Goal: Information Seeking & Learning: Learn about a topic

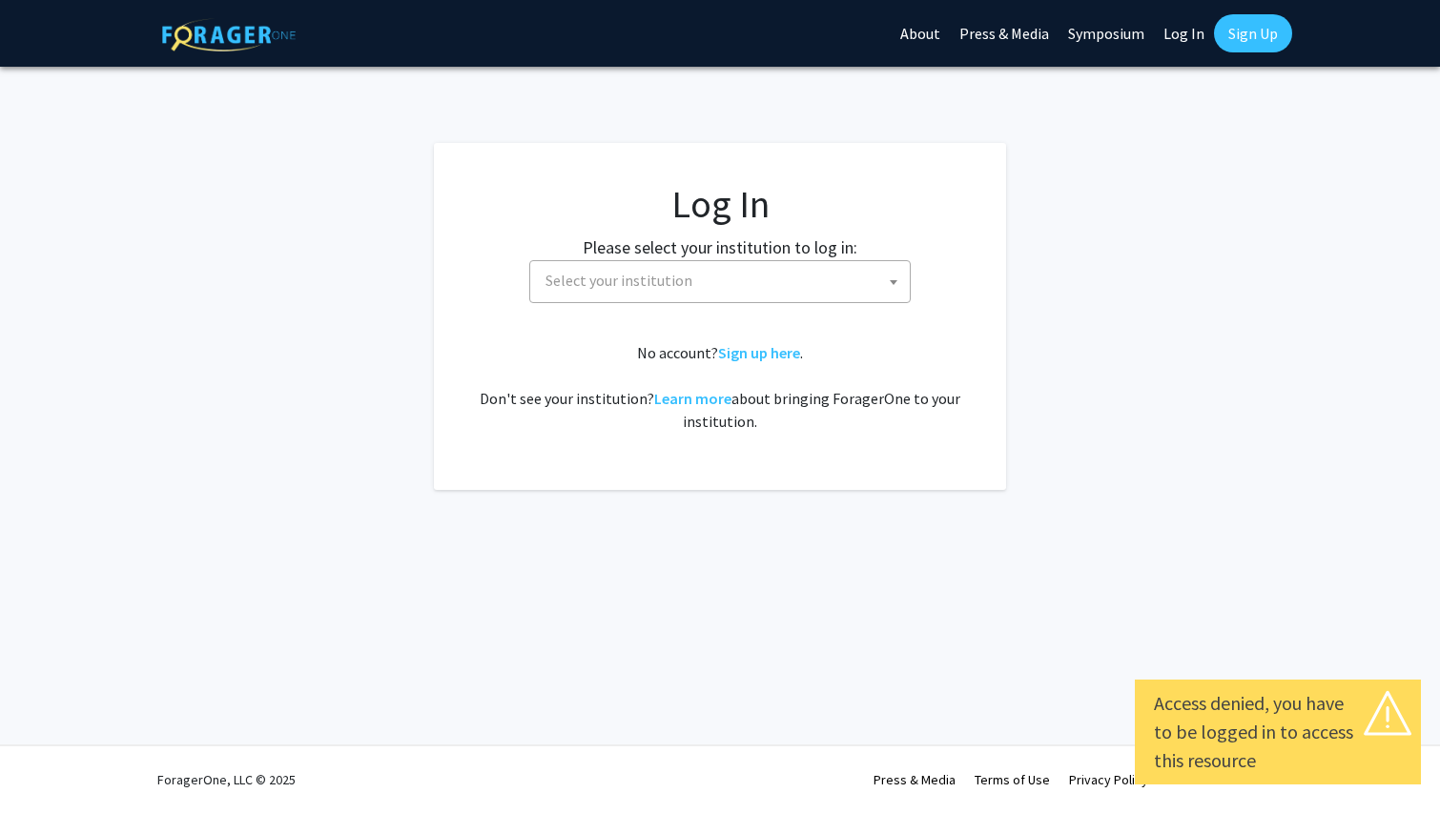
click at [885, 278] on span at bounding box center [893, 282] width 19 height 42
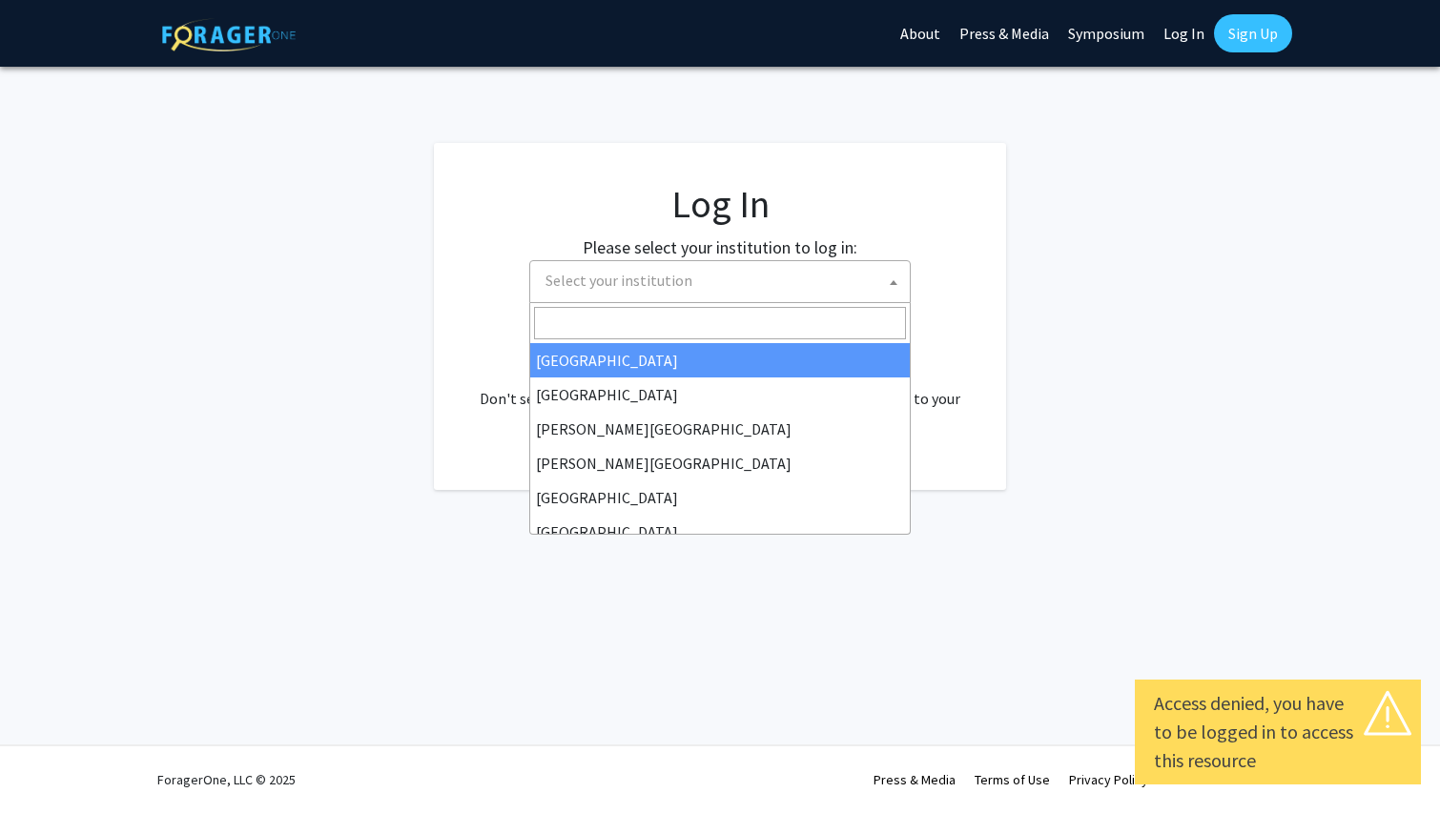
select select "34"
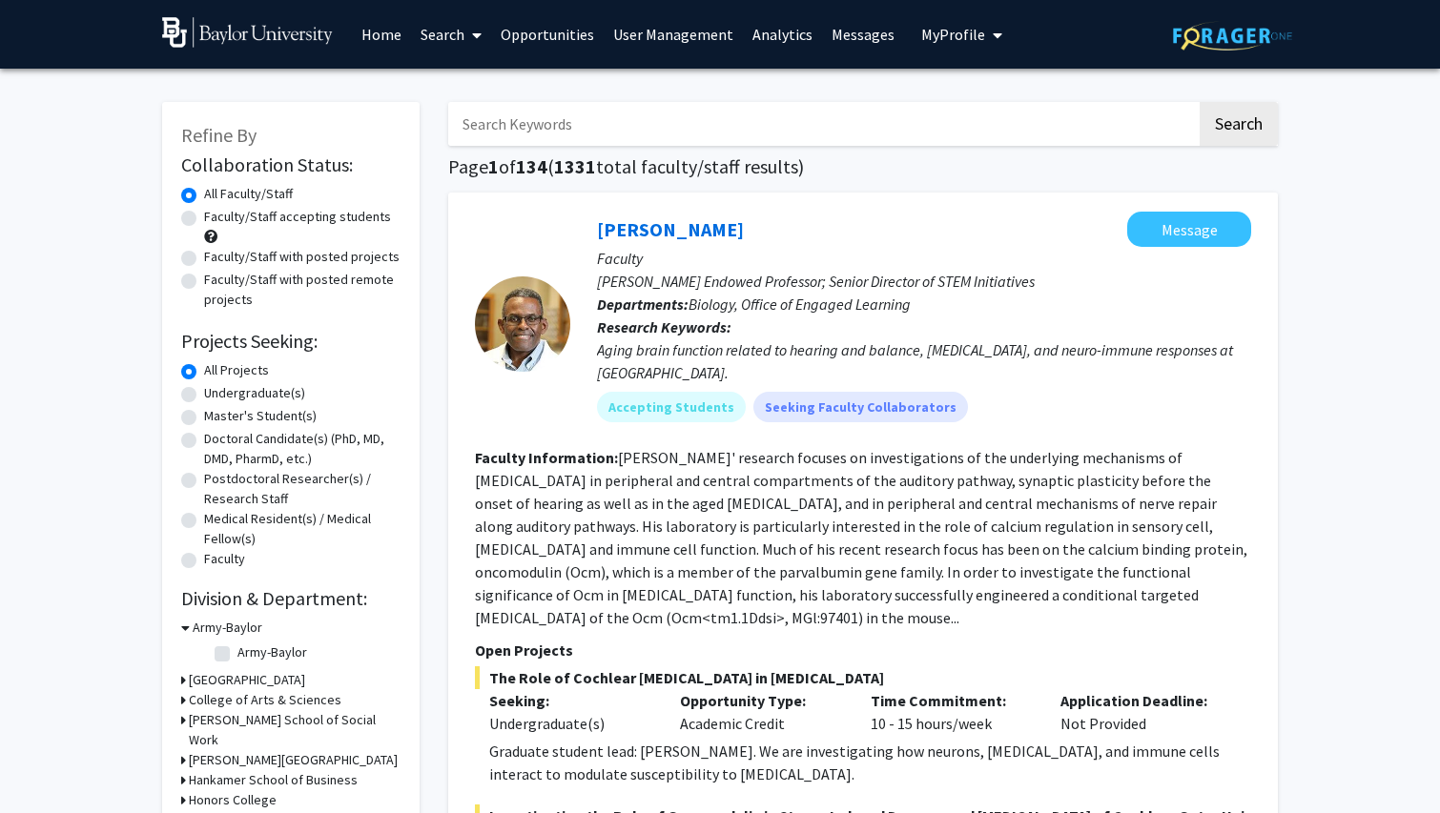
click at [950, 38] on span "My Profile" at bounding box center [953, 34] width 64 height 19
click at [425, 38] on link "Search" at bounding box center [451, 34] width 80 height 67
click at [446, 129] on span "Students" at bounding box center [469, 126] width 116 height 38
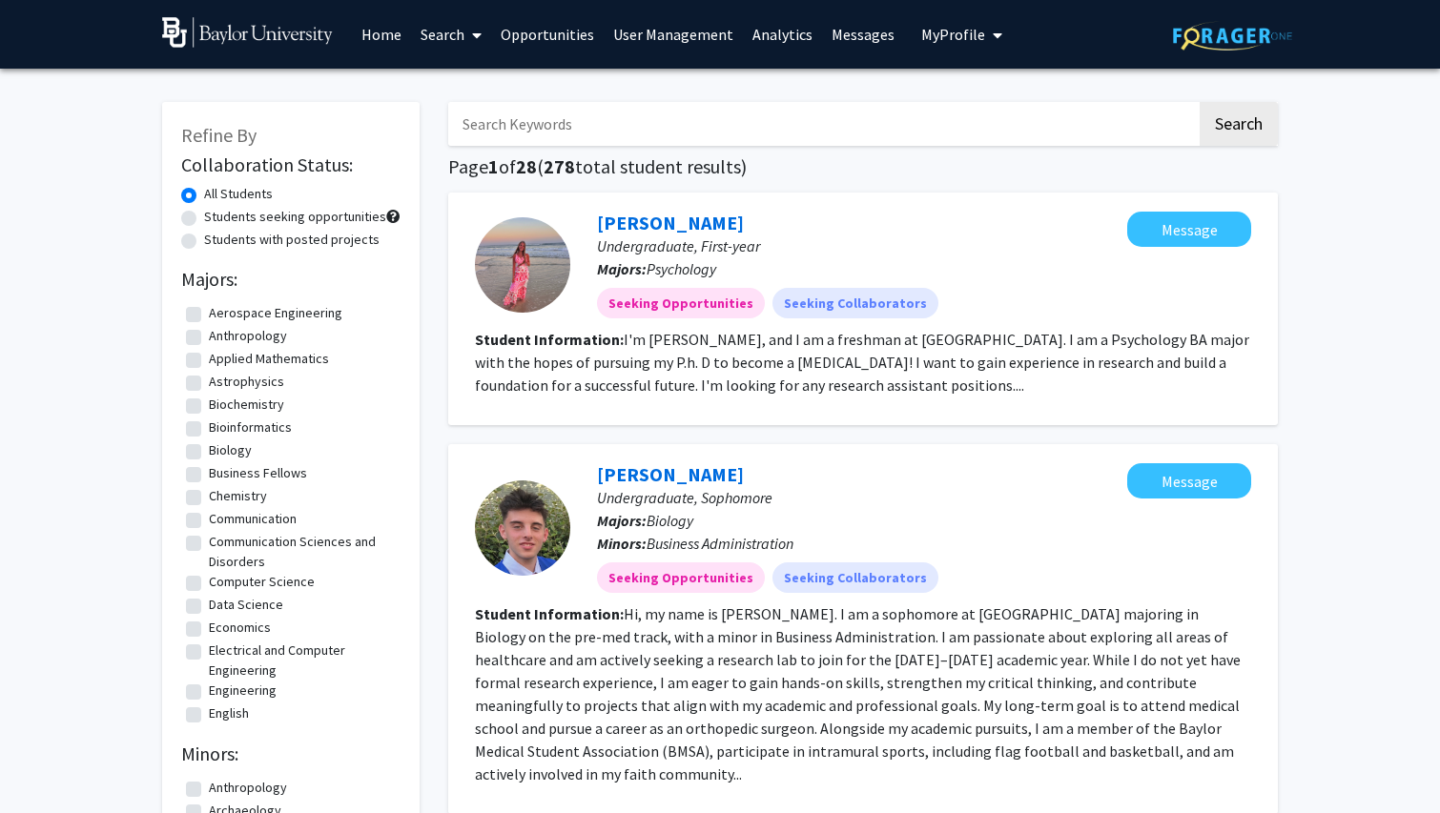
click at [594, 129] on input "Search Keywords" at bounding box center [822, 124] width 748 height 44
click at [1237, 127] on button "Search" at bounding box center [1238, 124] width 78 height 44
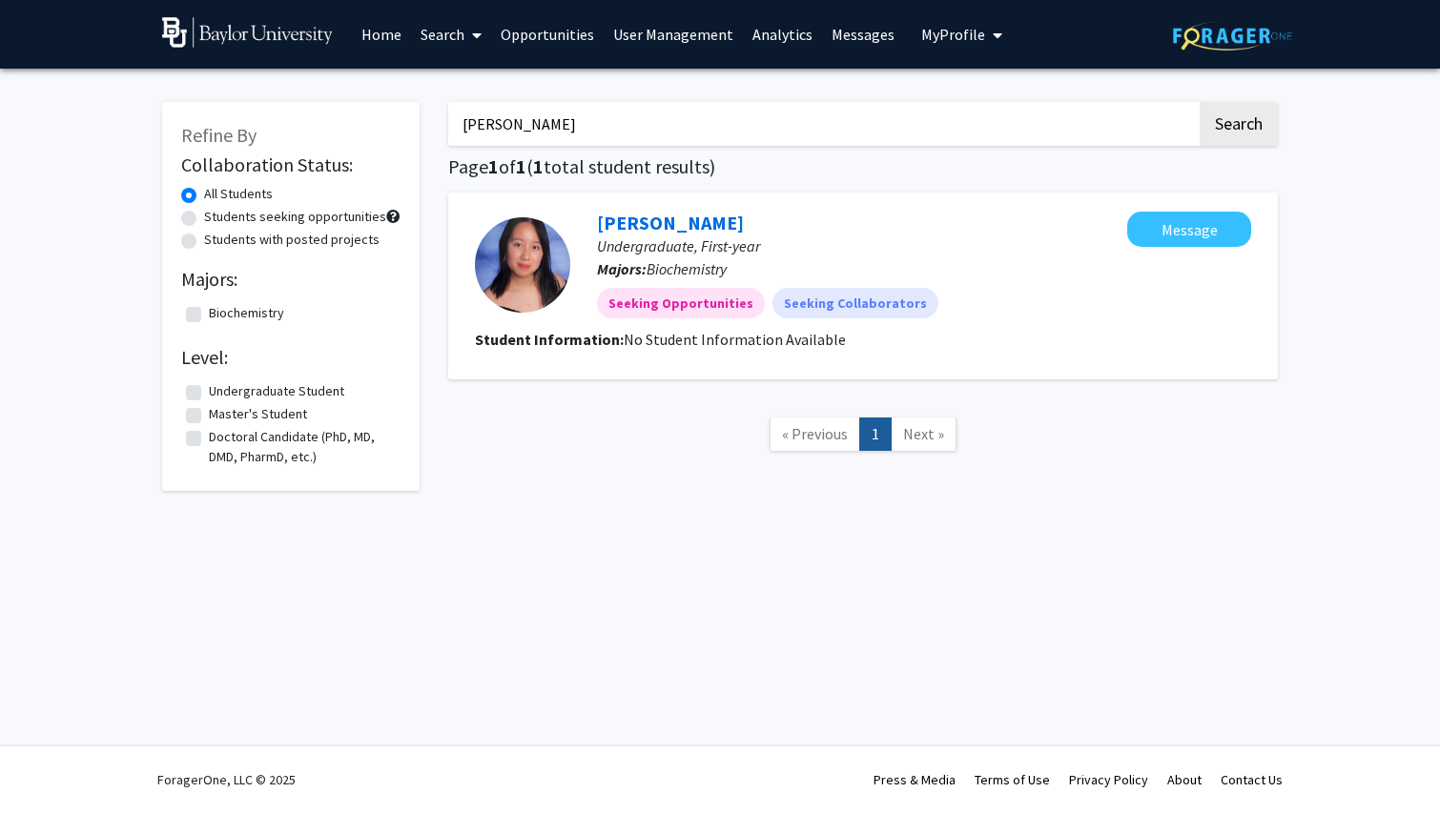
click at [1077, 275] on p "Majors: Biochemistry" at bounding box center [862, 268] width 530 height 23
type input "[PERSON_NAME]"
click at [662, 223] on link "[PERSON_NAME]" at bounding box center [670, 223] width 147 height 24
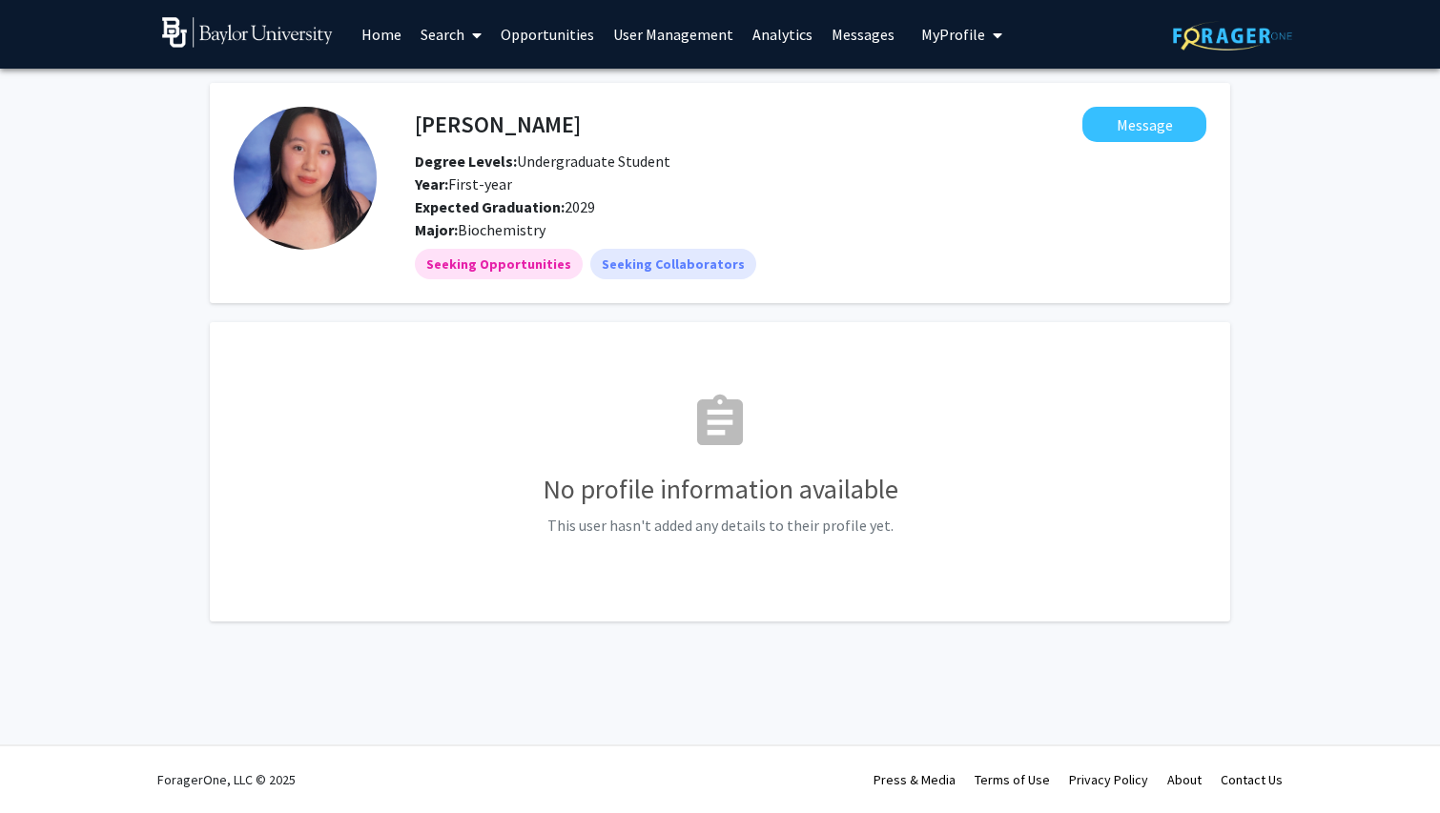
click at [448, 44] on link "Search" at bounding box center [451, 34] width 80 height 67
click at [499, 131] on span "Students" at bounding box center [469, 126] width 116 height 38
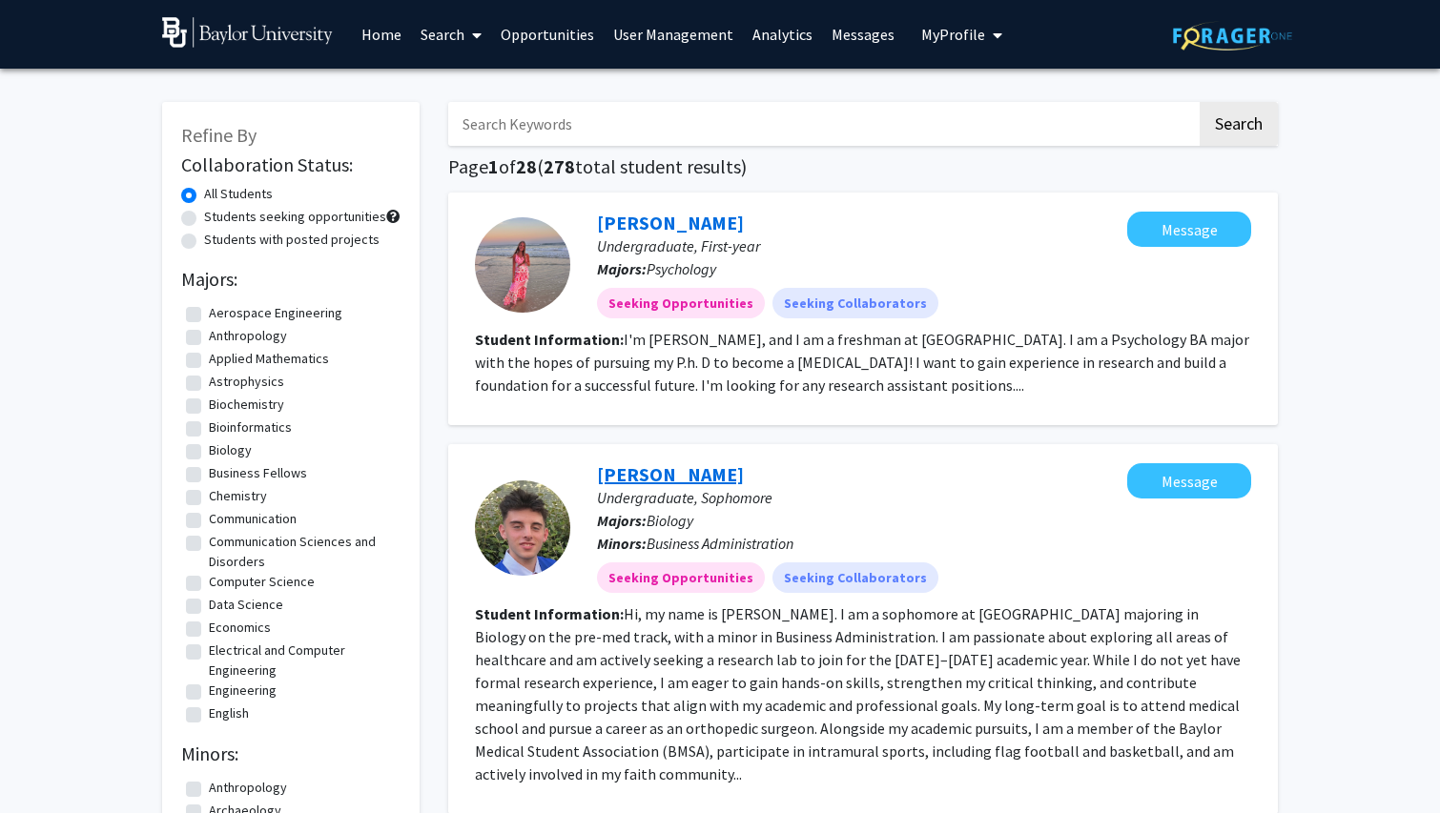
click at [673, 483] on link "[PERSON_NAME]" at bounding box center [670, 474] width 147 height 24
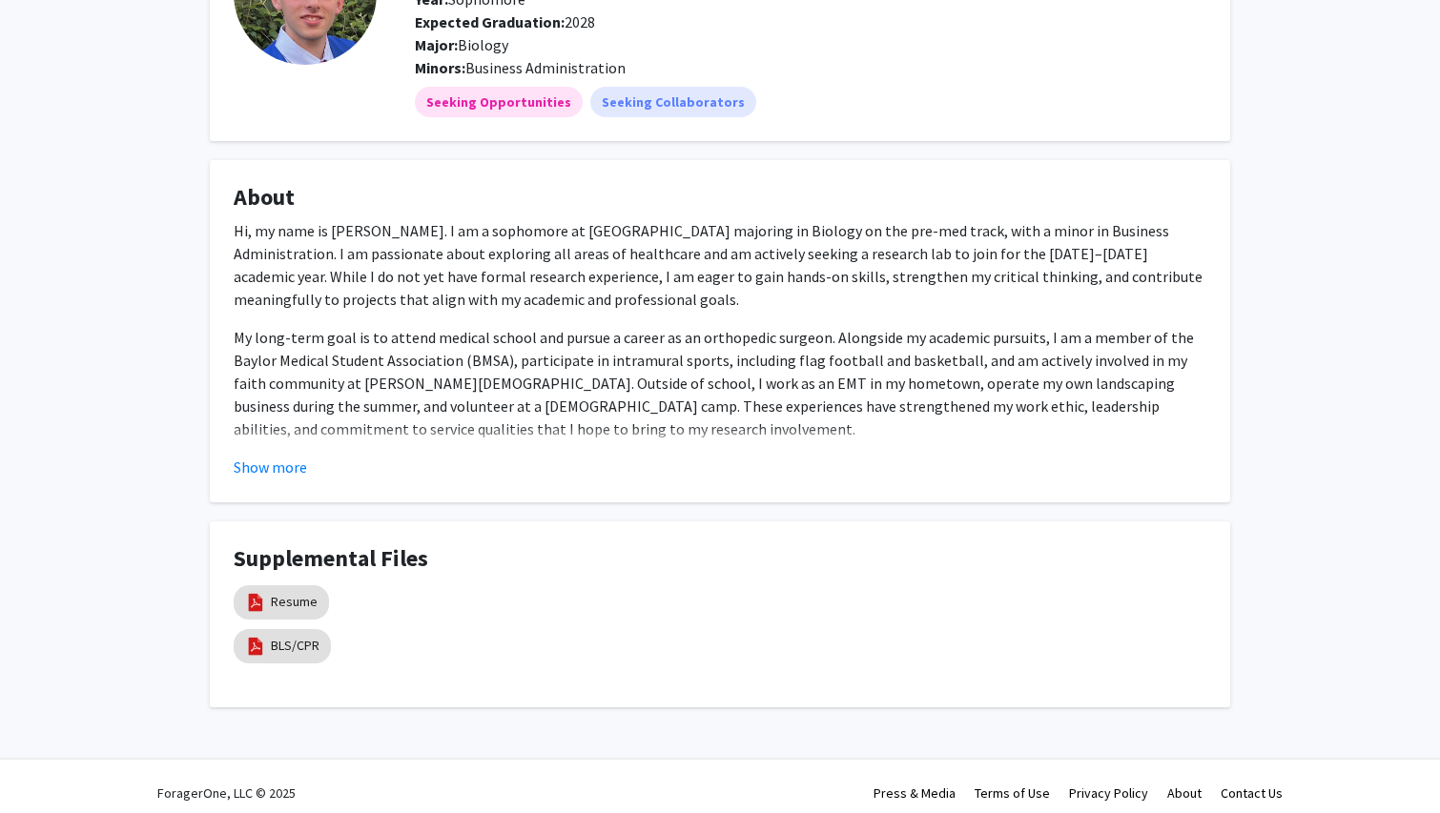
scroll to position [199, 0]
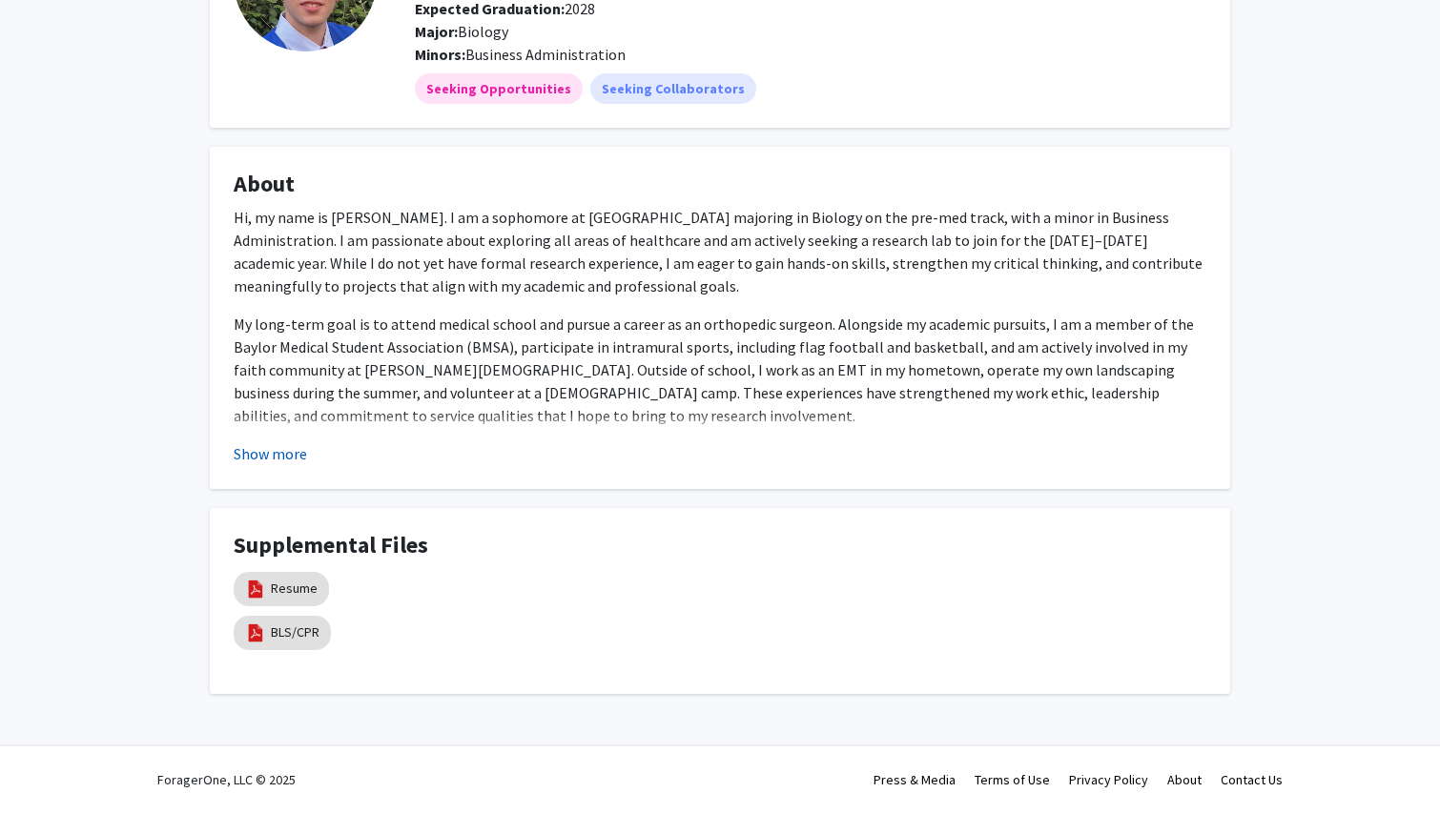
click at [276, 456] on button "Show more" at bounding box center [270, 453] width 73 height 23
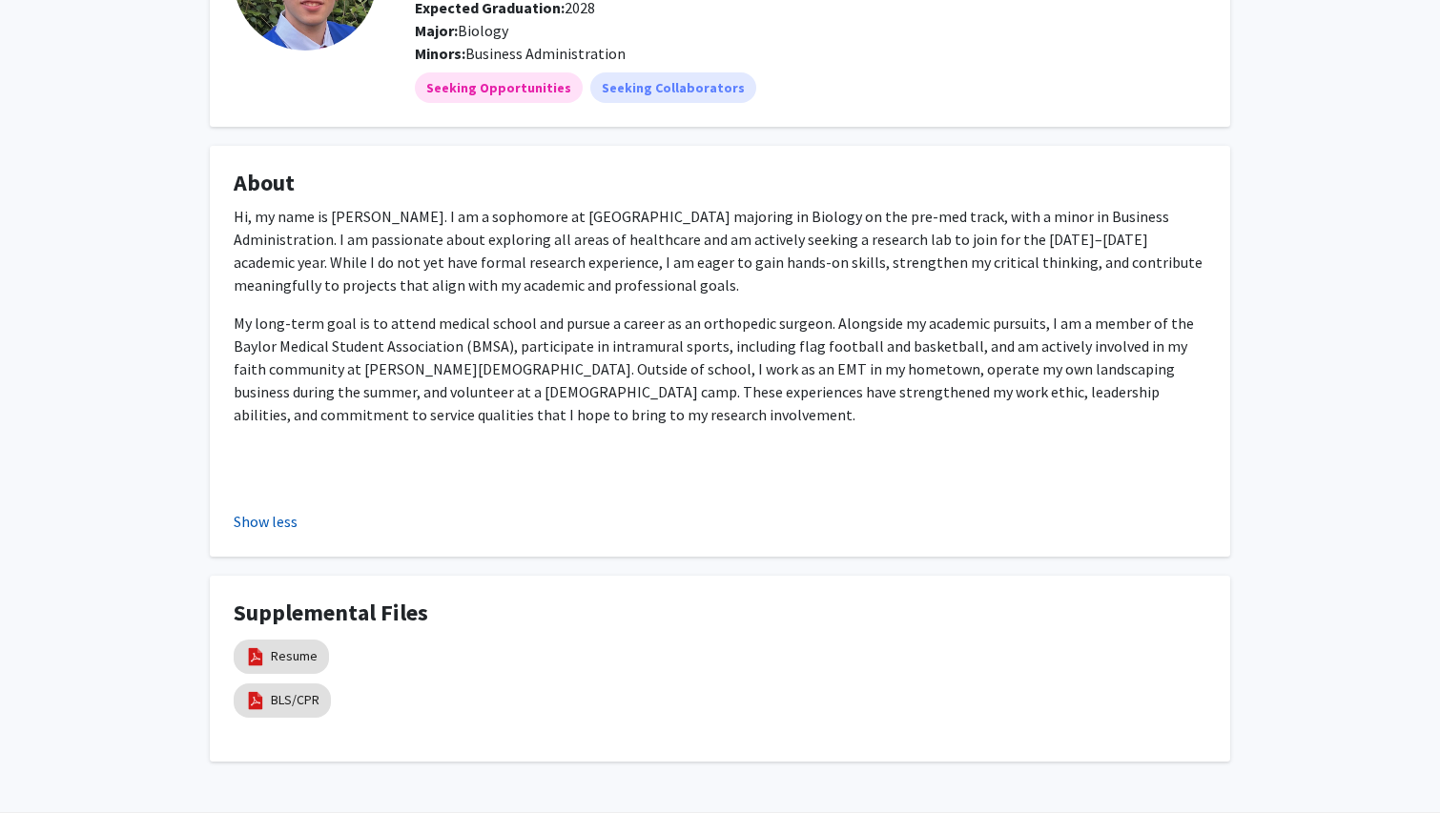
click at [278, 528] on button "Show less" at bounding box center [266, 521] width 64 height 23
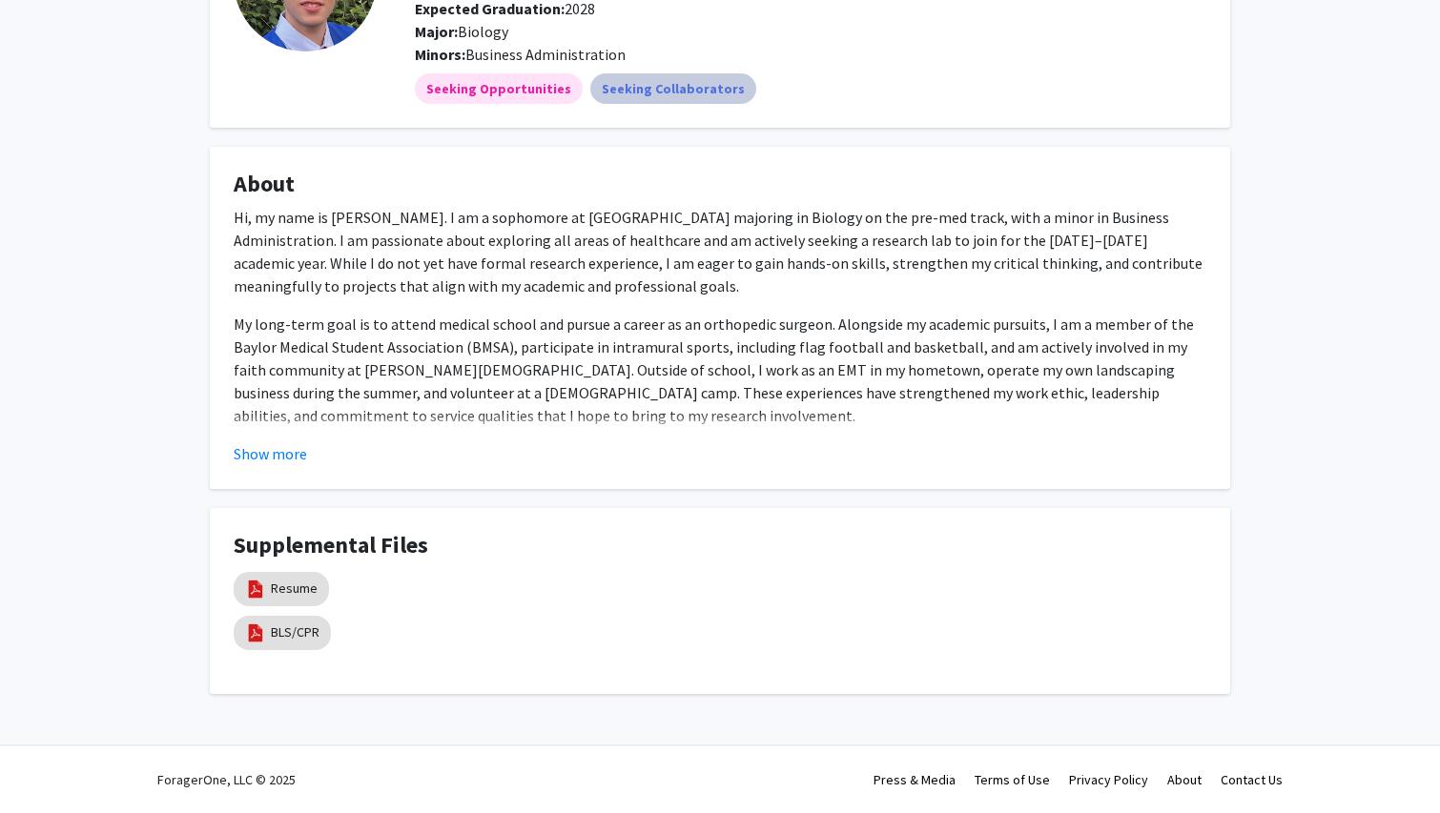
scroll to position [0, 0]
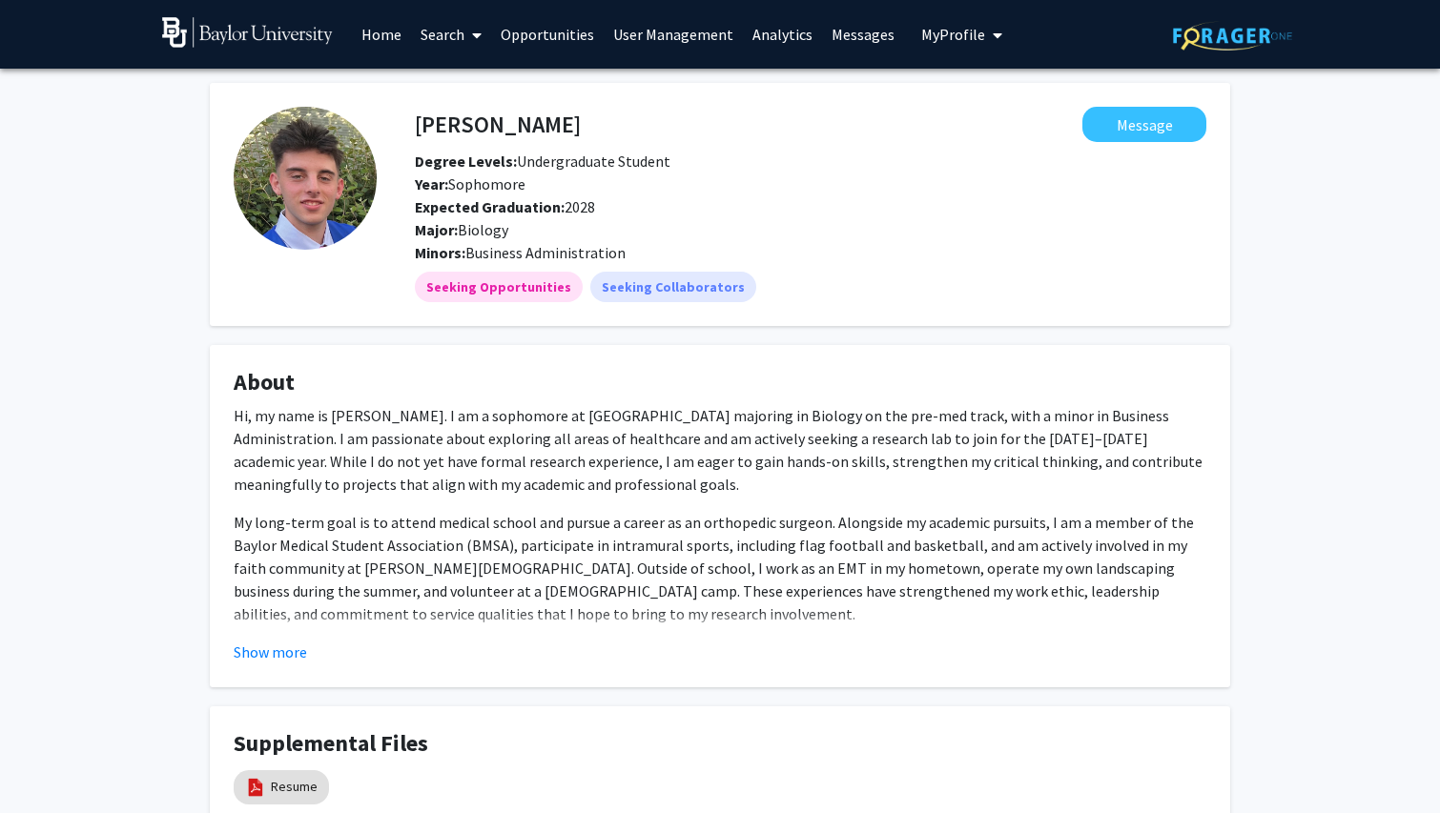
click at [450, 38] on link "Search" at bounding box center [451, 34] width 80 height 67
click at [504, 119] on span "Students" at bounding box center [469, 126] width 116 height 38
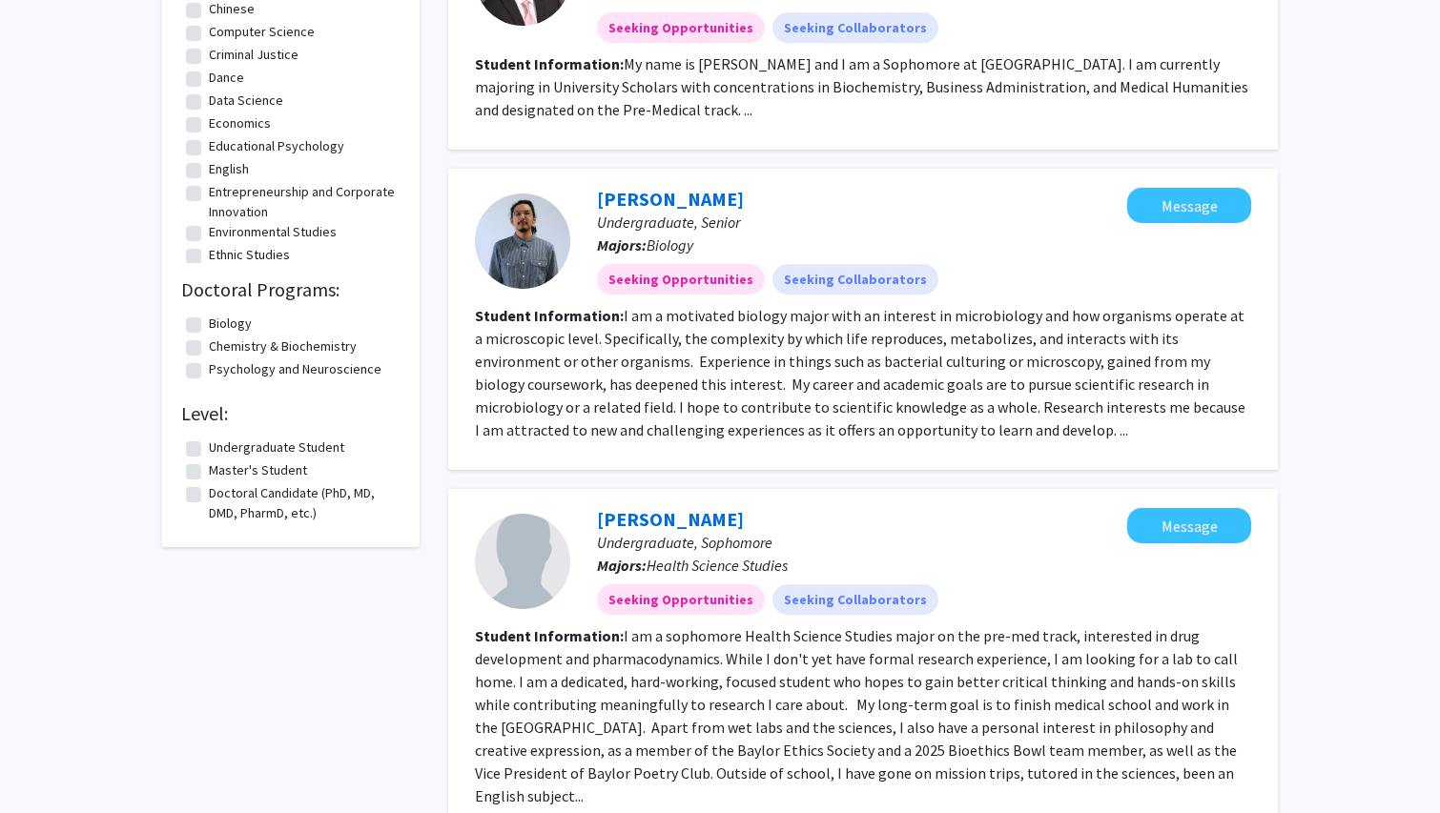
scroll to position [943, 0]
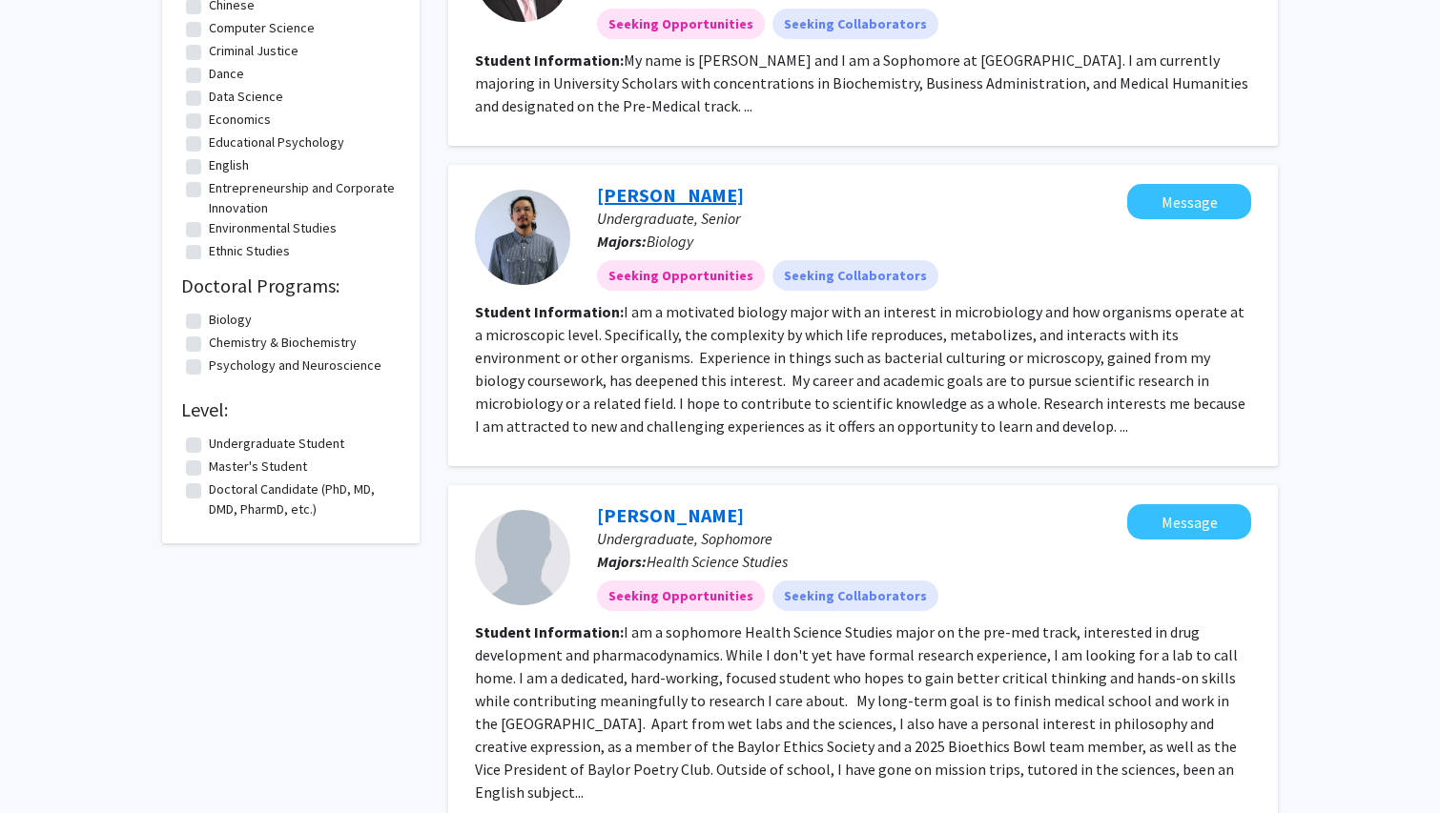
click at [624, 183] on link "[PERSON_NAME]" at bounding box center [670, 195] width 147 height 24
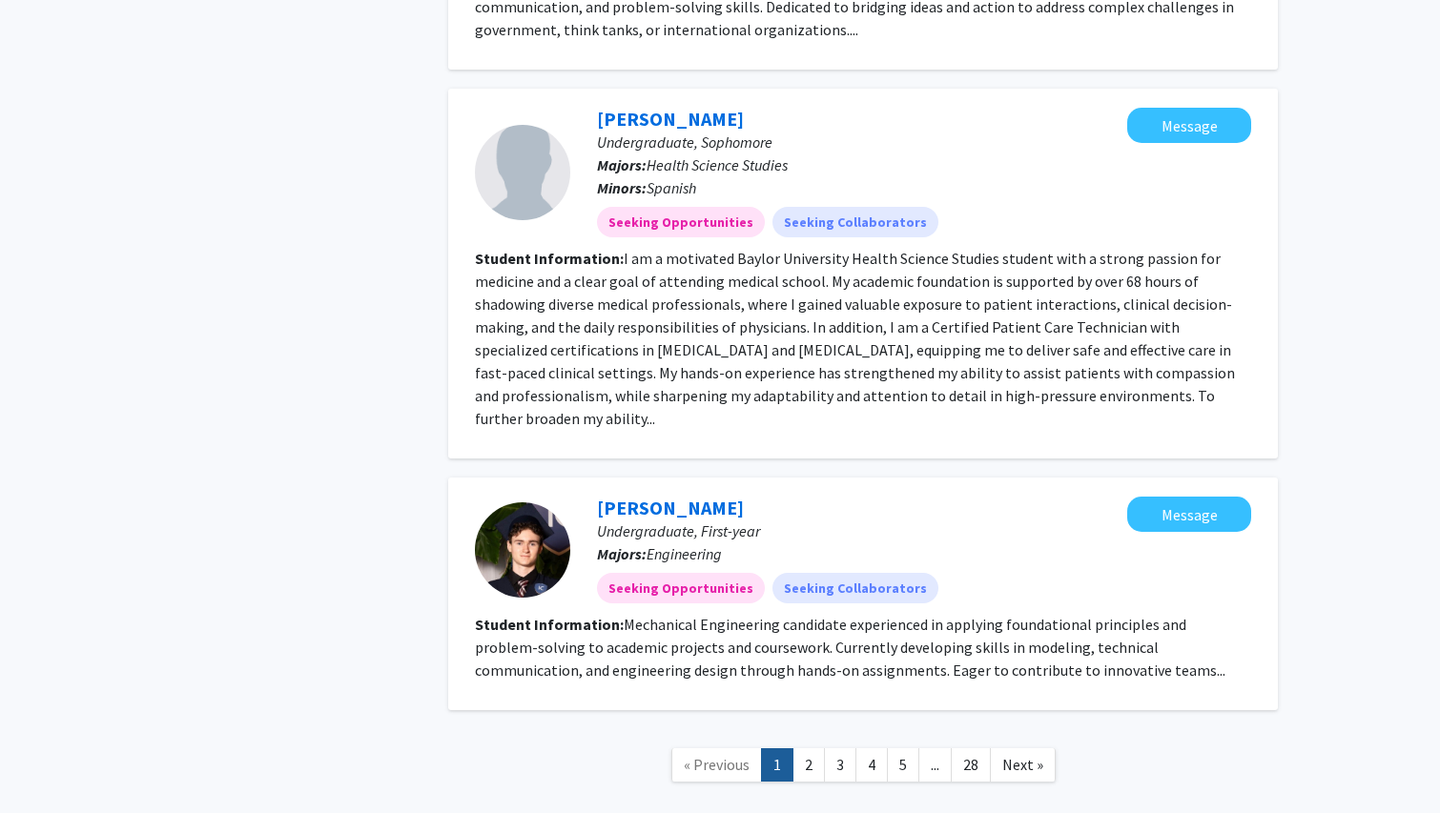
scroll to position [2776, 0]
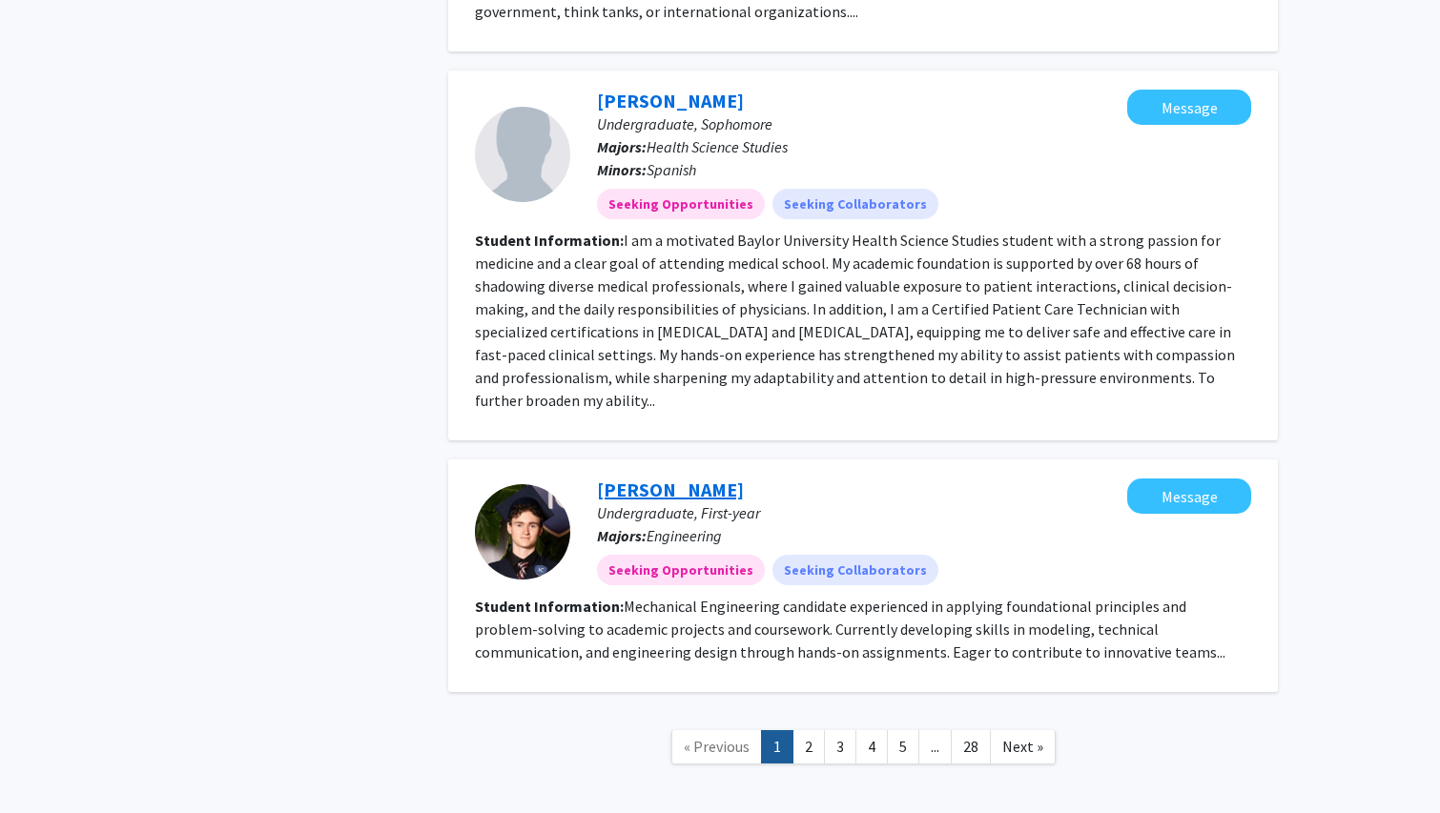
click at [672, 478] on link "[PERSON_NAME]" at bounding box center [670, 490] width 147 height 24
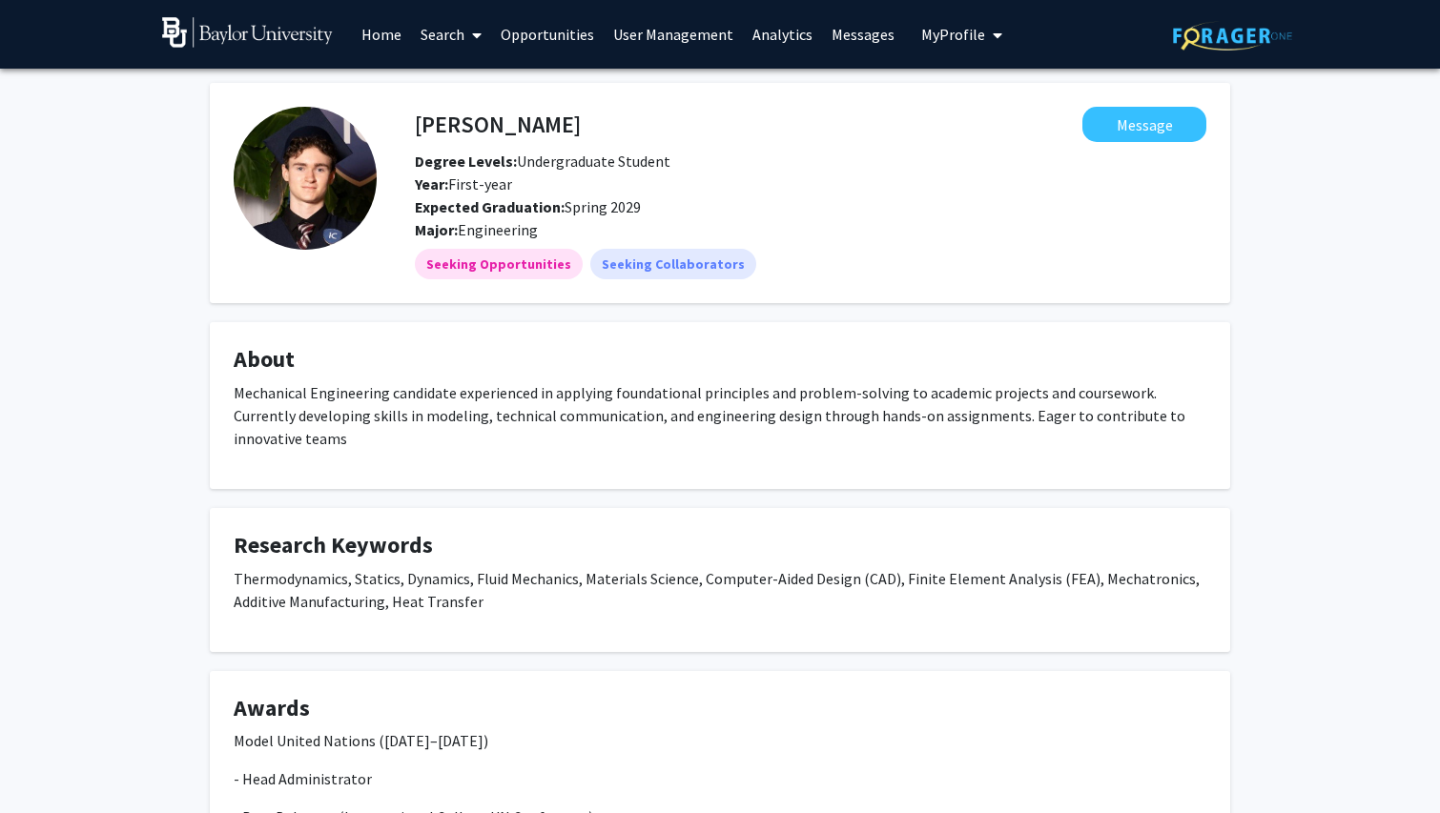
click at [448, 36] on link "Search" at bounding box center [451, 34] width 80 height 67
click at [445, 91] on span "Faculty/Staff" at bounding box center [481, 88] width 140 height 38
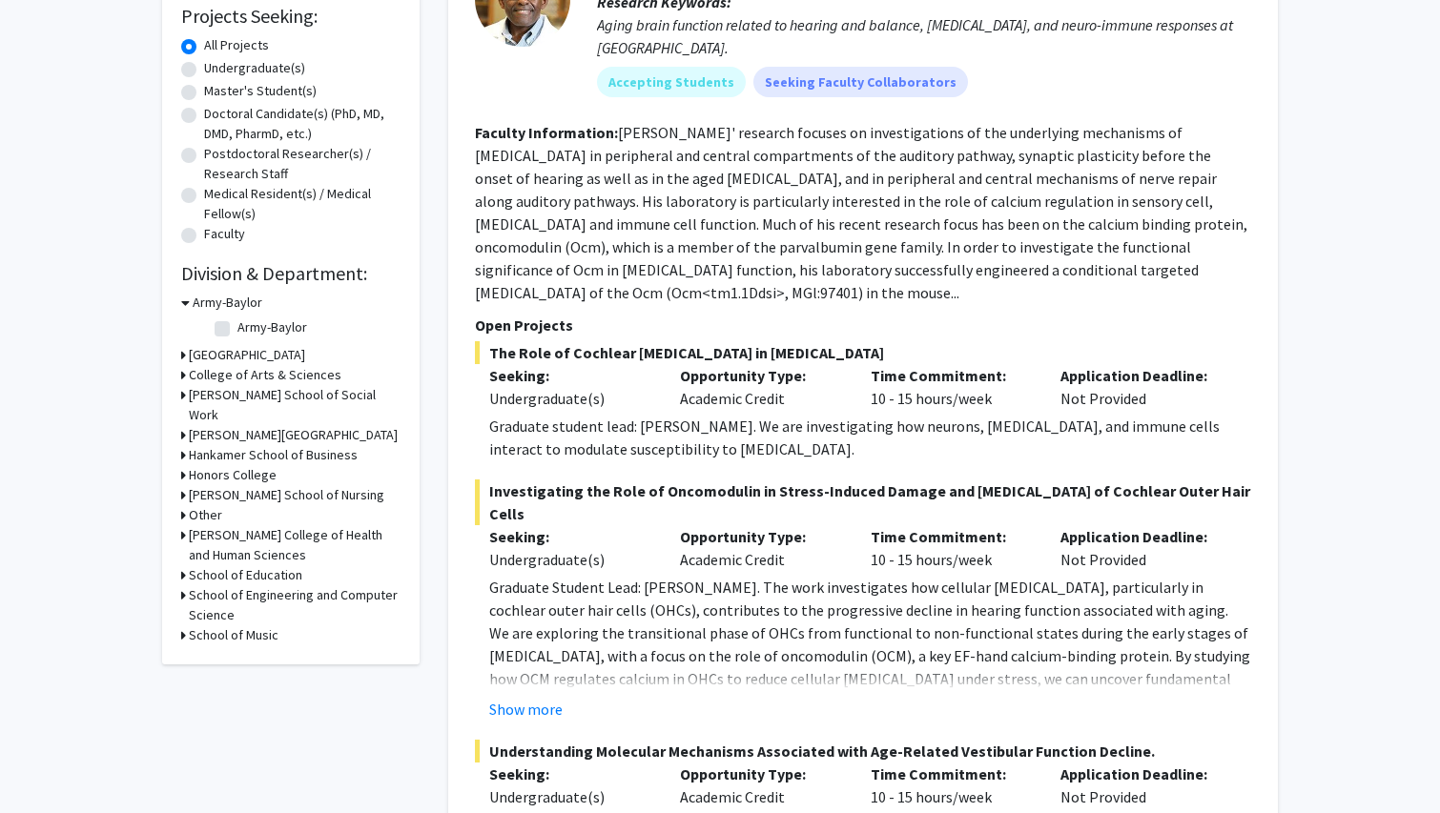
scroll to position [191, 0]
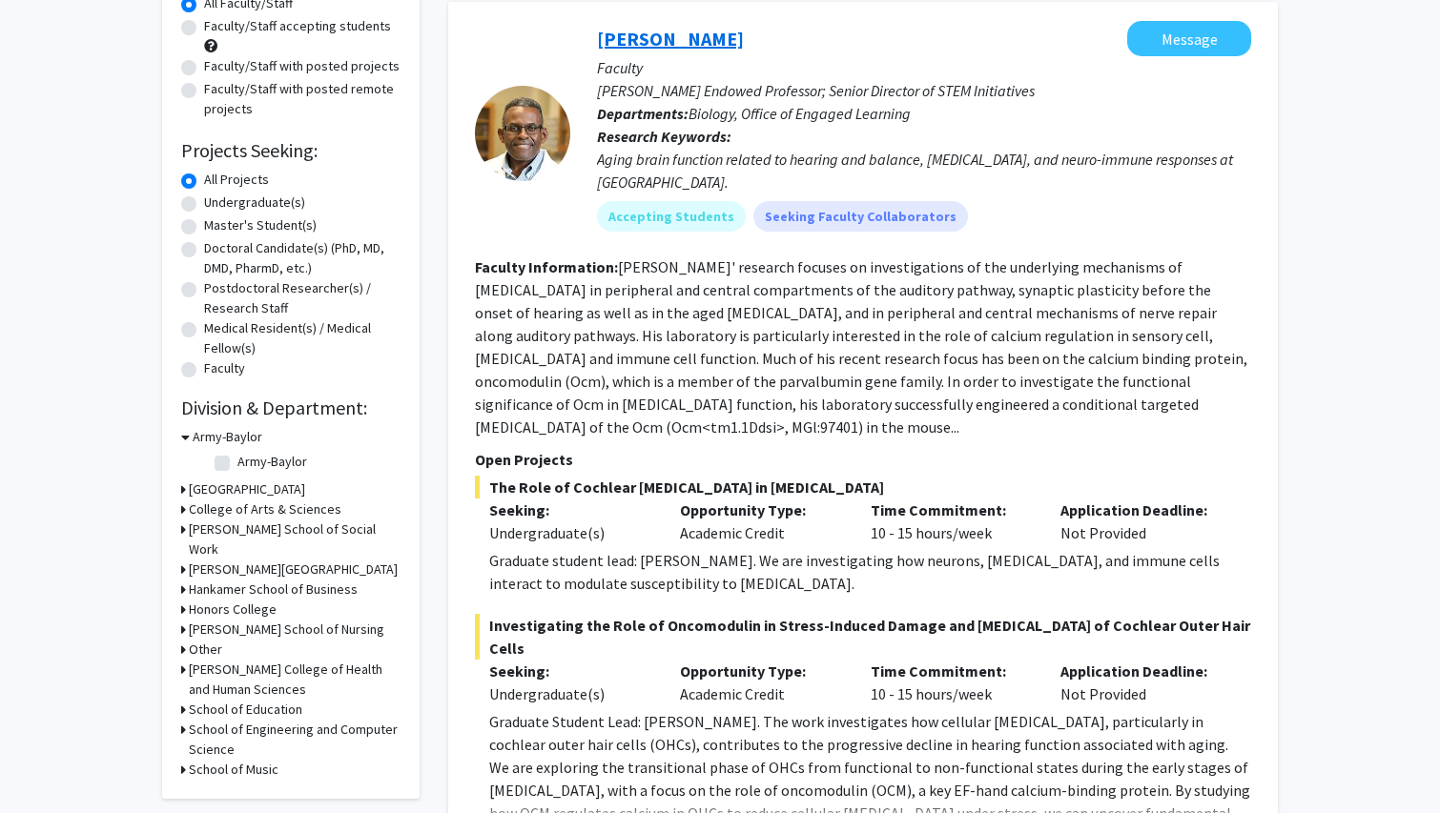
click at [636, 44] on link "[PERSON_NAME]" at bounding box center [670, 39] width 147 height 24
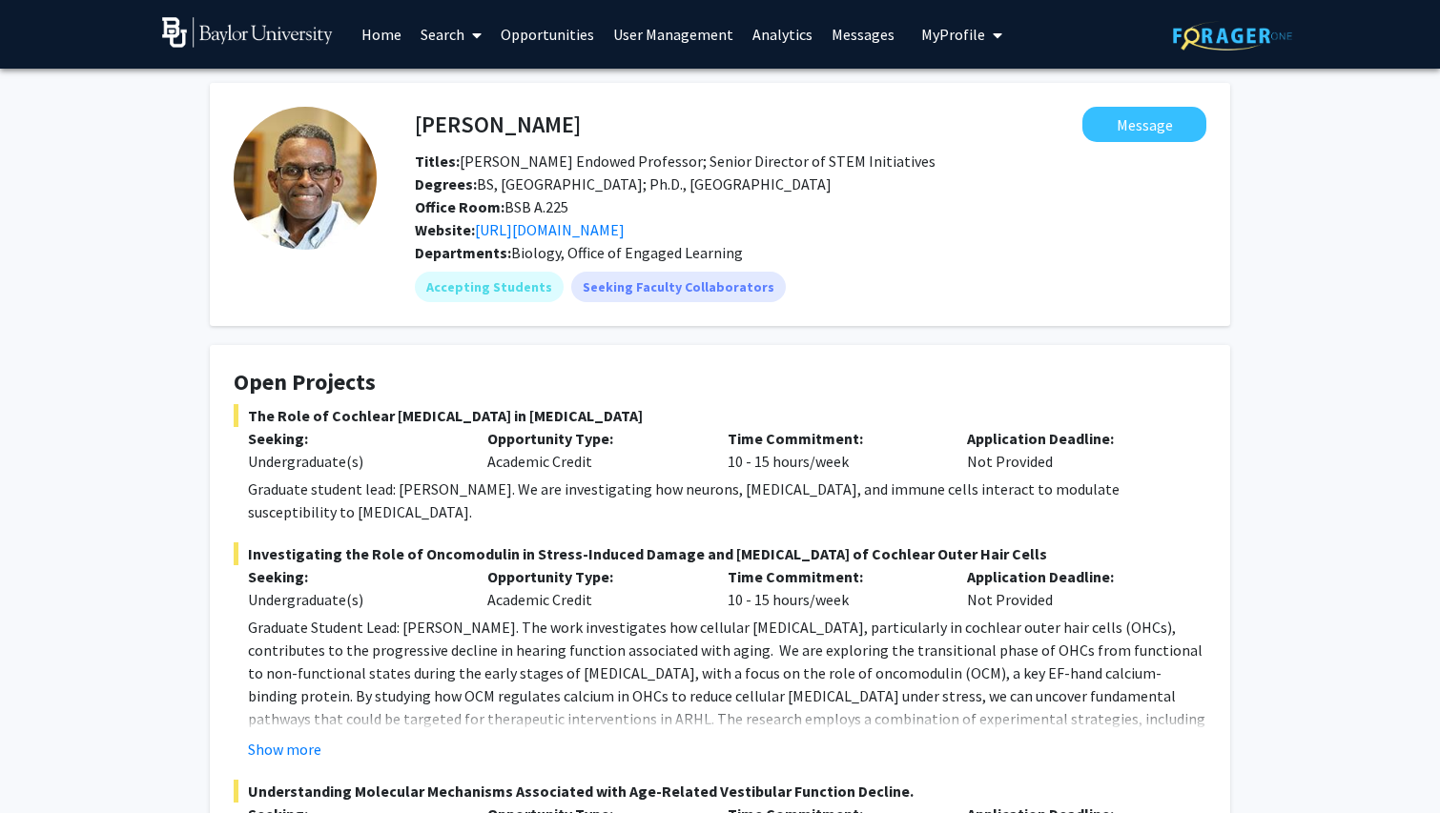
click at [452, 36] on link "Search" at bounding box center [451, 34] width 80 height 67
click at [435, 95] on span "Faculty/Staff" at bounding box center [481, 88] width 140 height 38
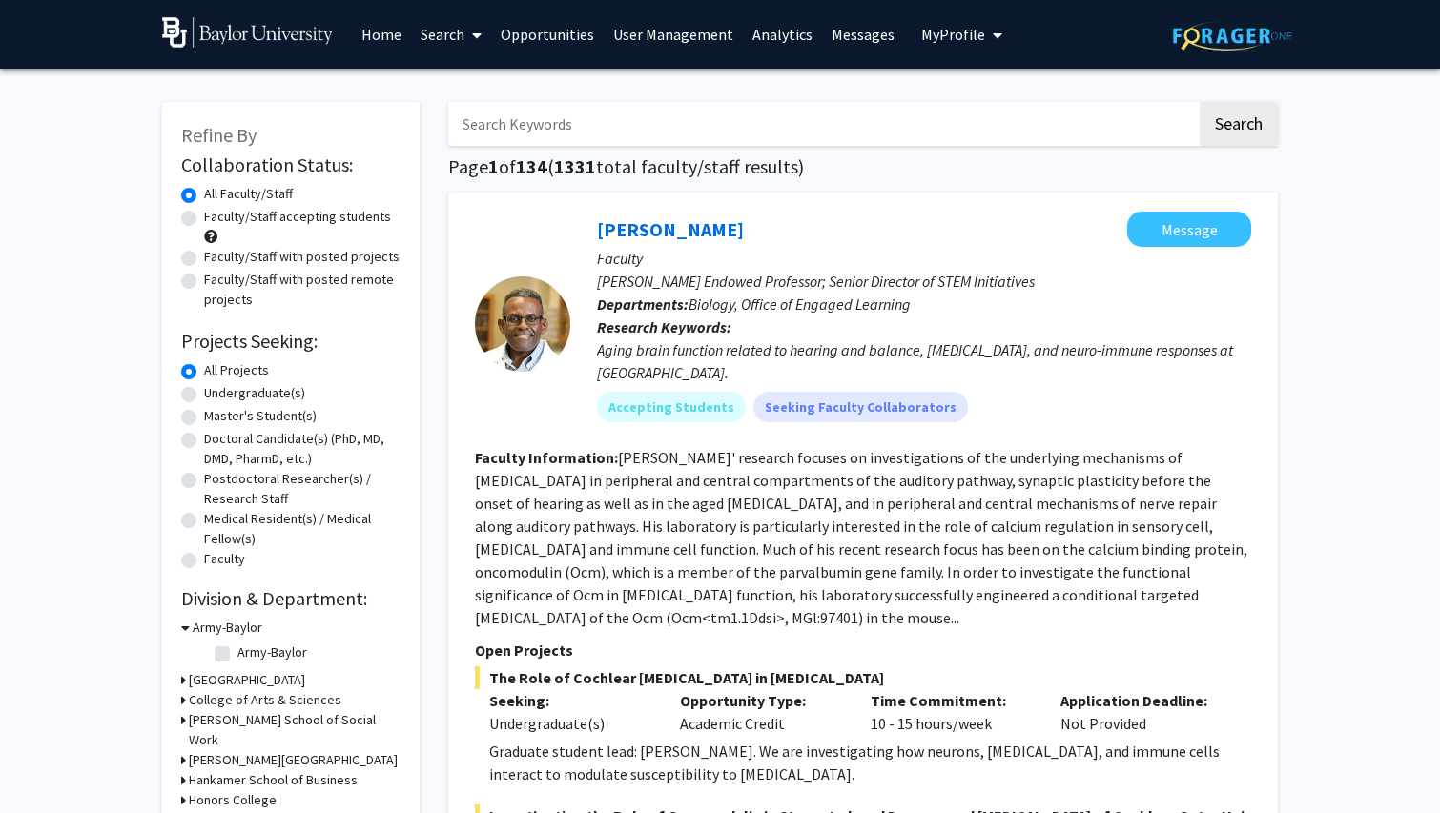
click at [517, 122] on input "Search Keywords" at bounding box center [822, 124] width 748 height 44
type input "biochemistry DNA"
click at [1237, 127] on button "Search" at bounding box center [1238, 124] width 78 height 44
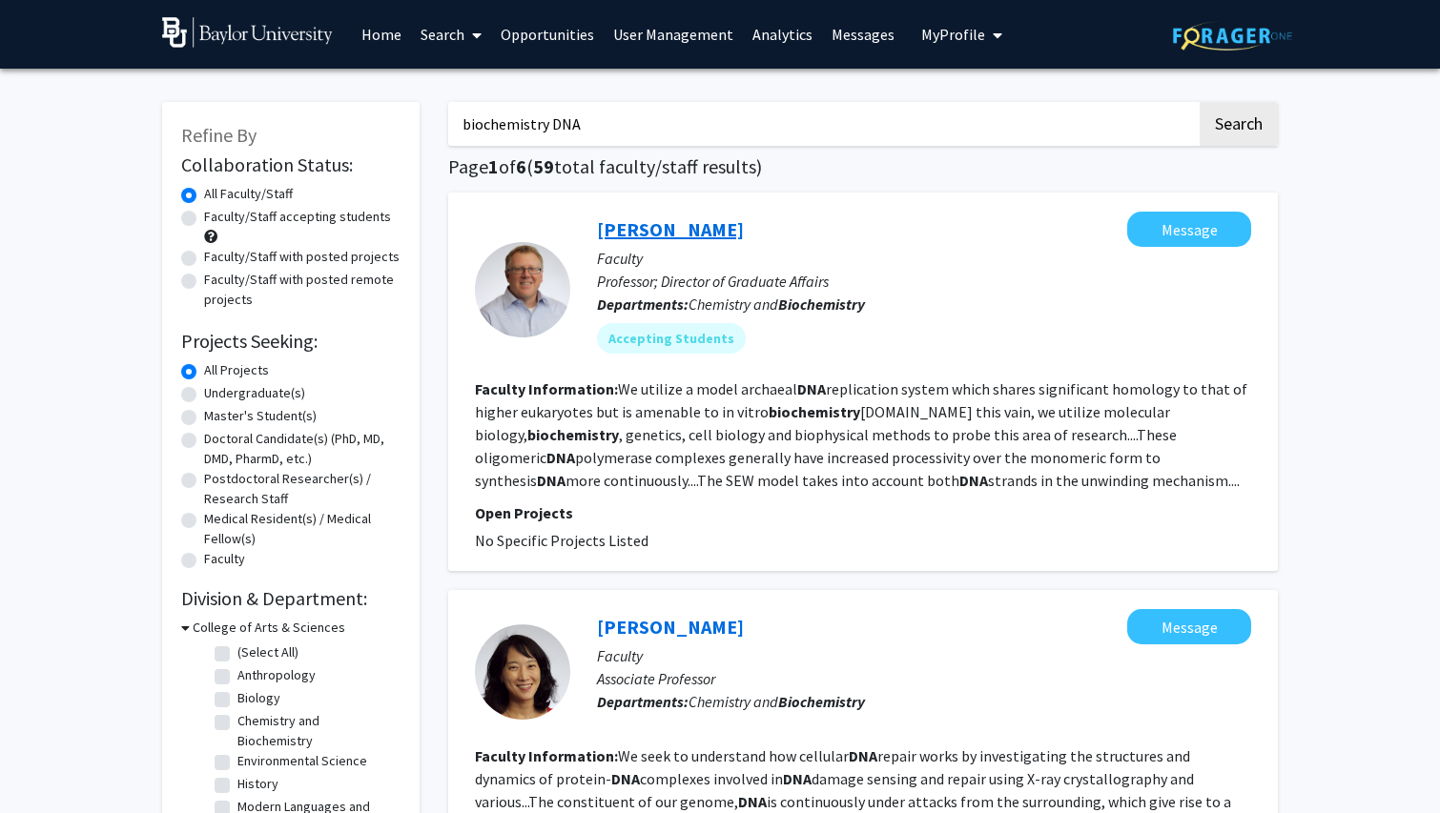
click at [678, 230] on link "[PERSON_NAME]" at bounding box center [670, 229] width 147 height 24
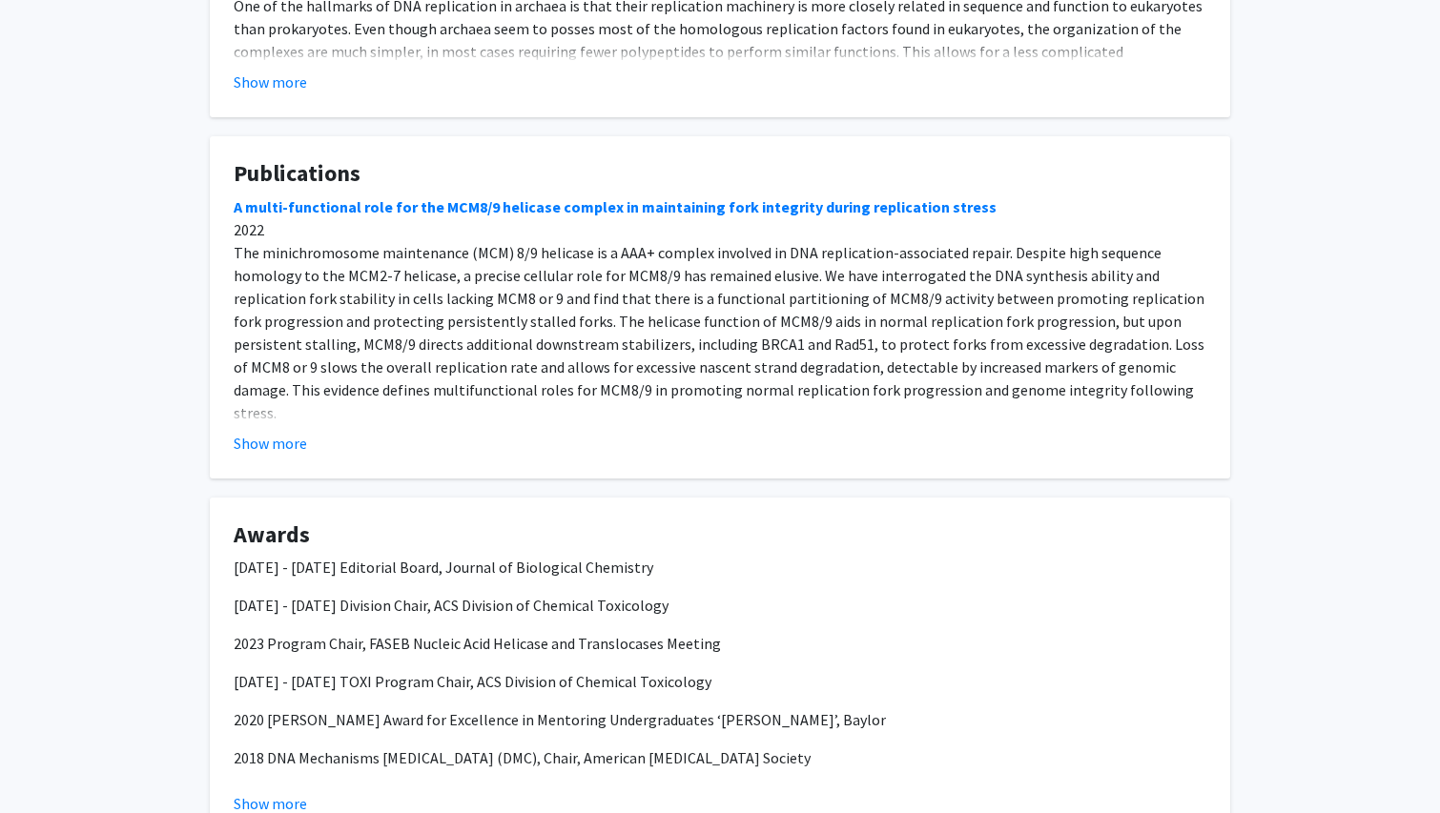
scroll to position [655, 0]
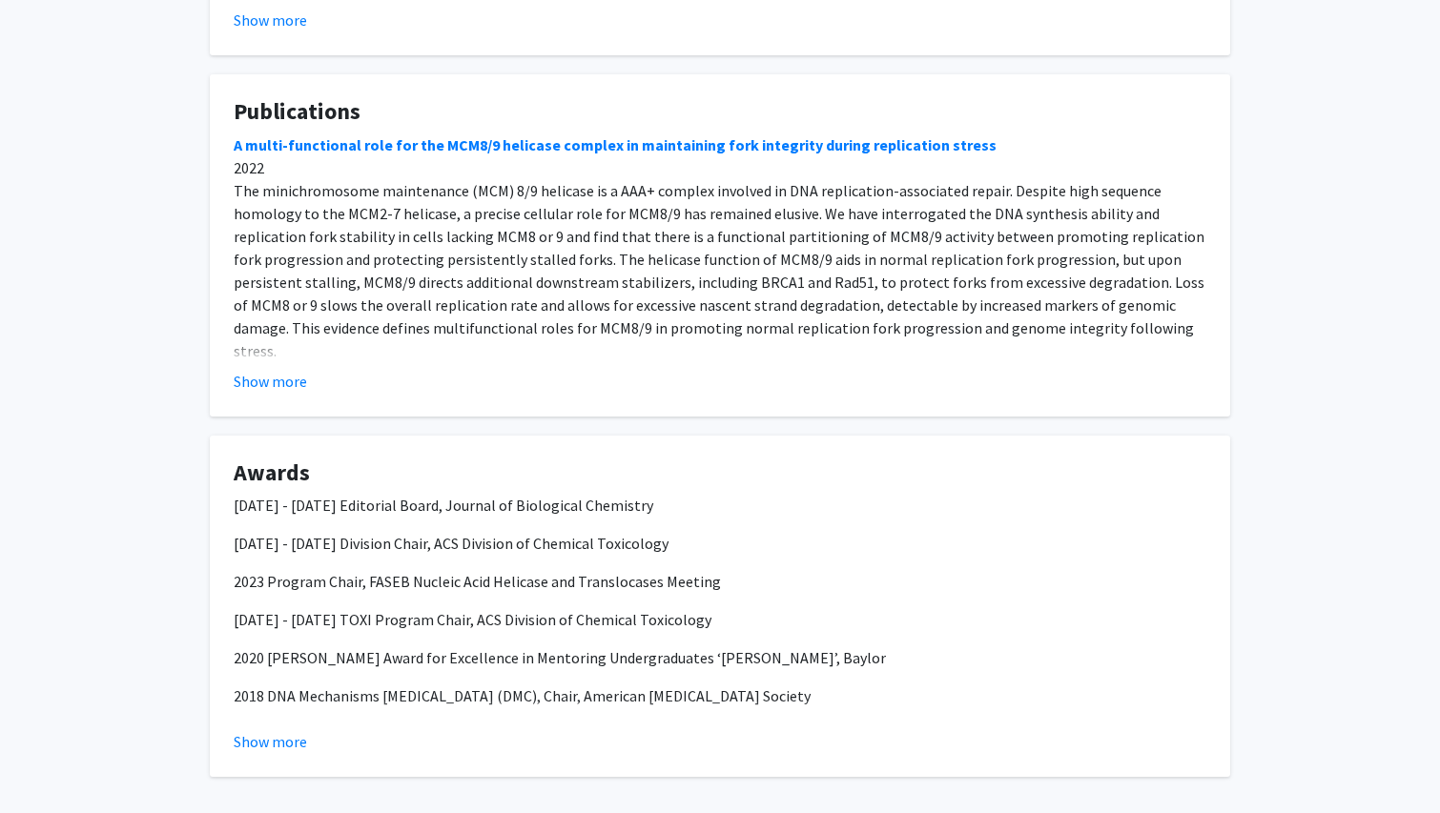
click at [259, 380] on button "Show more" at bounding box center [270, 381] width 73 height 23
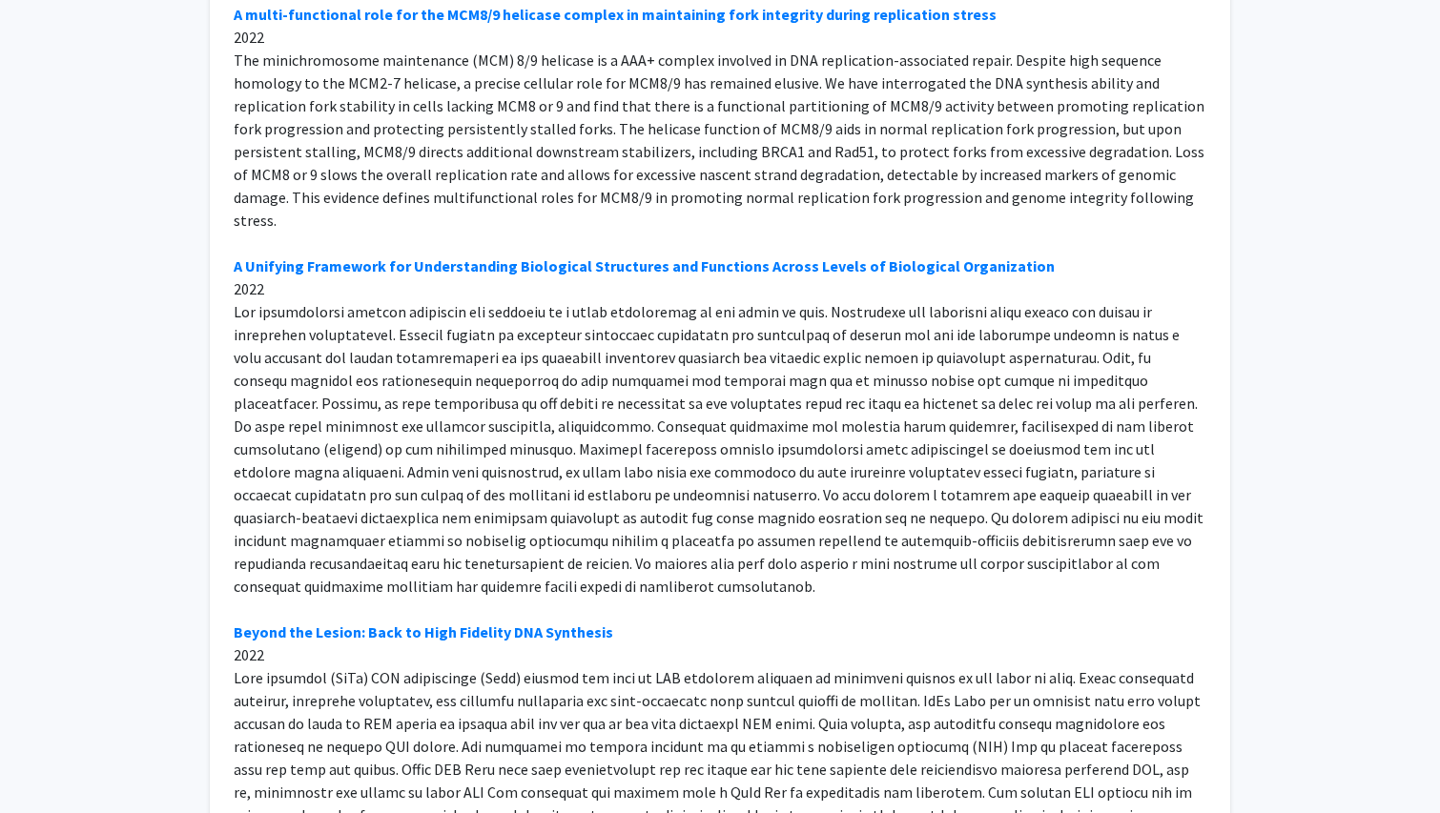
scroll to position [0, 0]
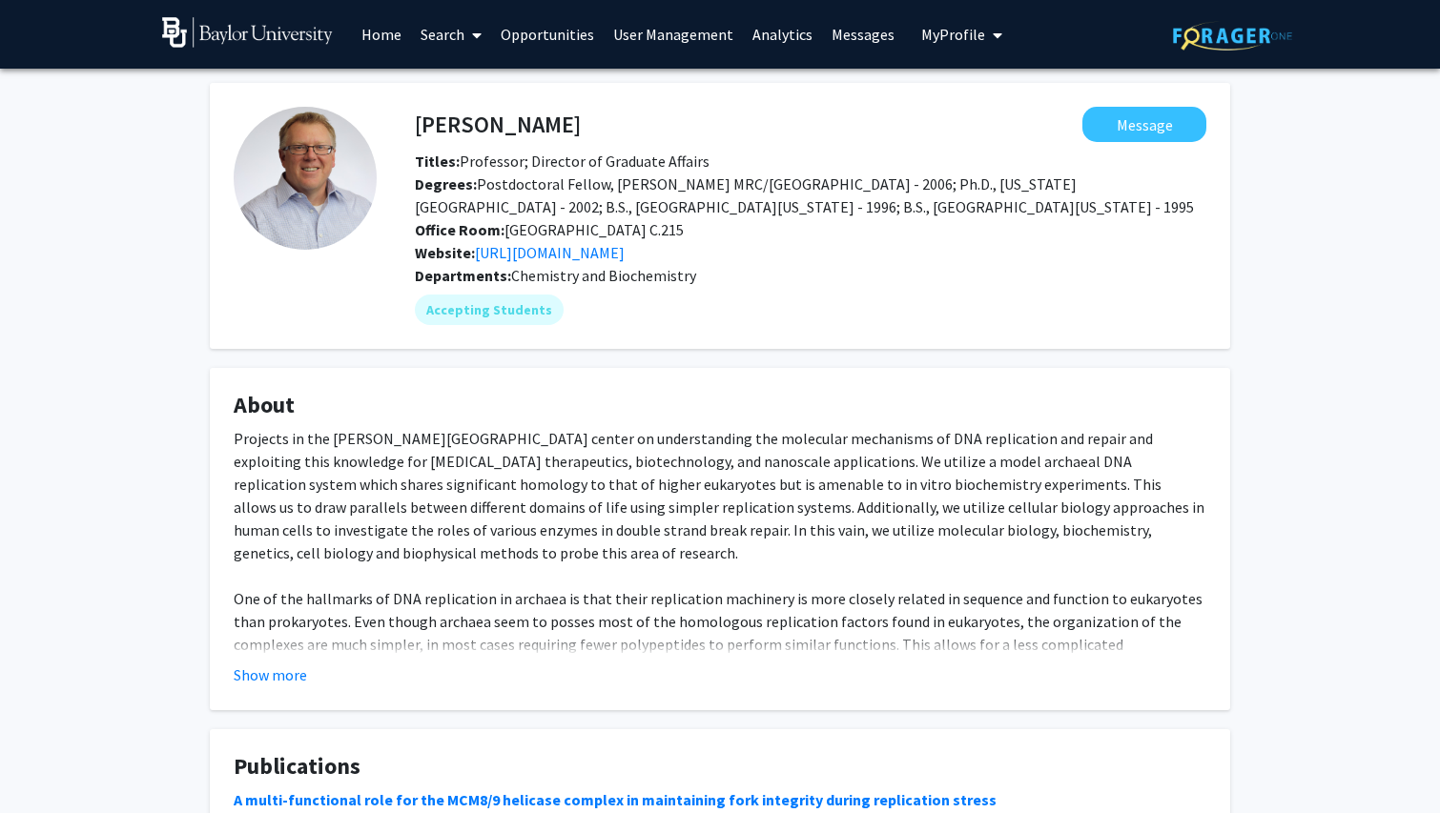
click at [428, 39] on link "Search" at bounding box center [451, 34] width 80 height 67
click at [452, 35] on link "Search" at bounding box center [451, 34] width 80 height 67
click at [448, 88] on span "Faculty/Staff" at bounding box center [481, 88] width 140 height 38
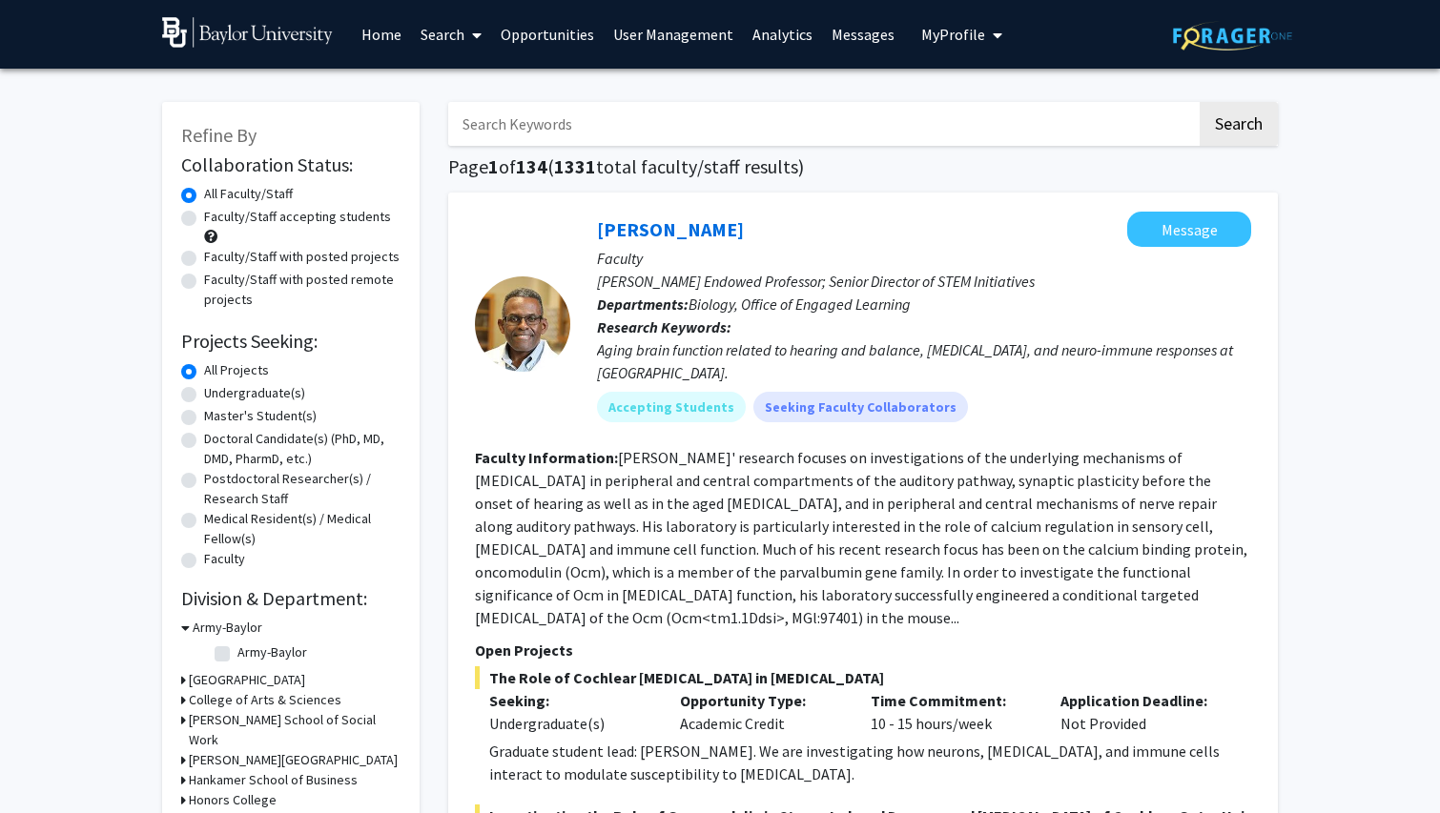
click at [578, 124] on input "Search Keywords" at bounding box center [822, 124] width 748 height 44
click at [262, 217] on label "Faculty/Staff accepting students" at bounding box center [297, 217] width 187 height 20
click at [216, 217] on input "Faculty/Staff accepting students" at bounding box center [210, 213] width 12 height 12
radio input "true"
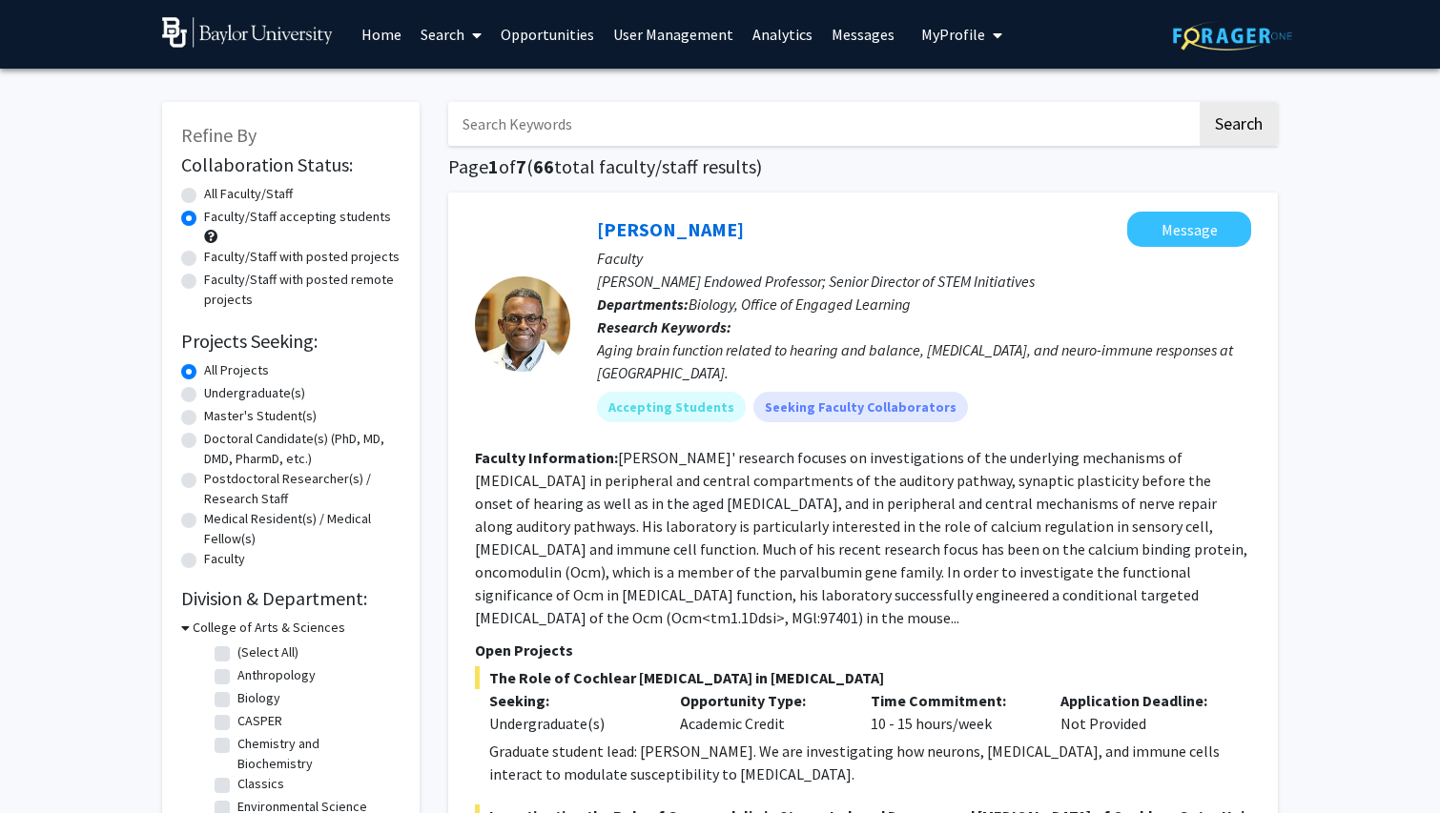
click at [218, 221] on label "Faculty/Staff accepting students" at bounding box center [297, 217] width 187 height 20
click at [216, 219] on input "Faculty/Staff accepting students" at bounding box center [210, 213] width 12 height 12
click at [280, 190] on label "All Faculty/Staff" at bounding box center [248, 194] width 89 height 20
click at [216, 190] on input "All Faculty/Staff" at bounding box center [210, 190] width 12 height 12
radio input "true"
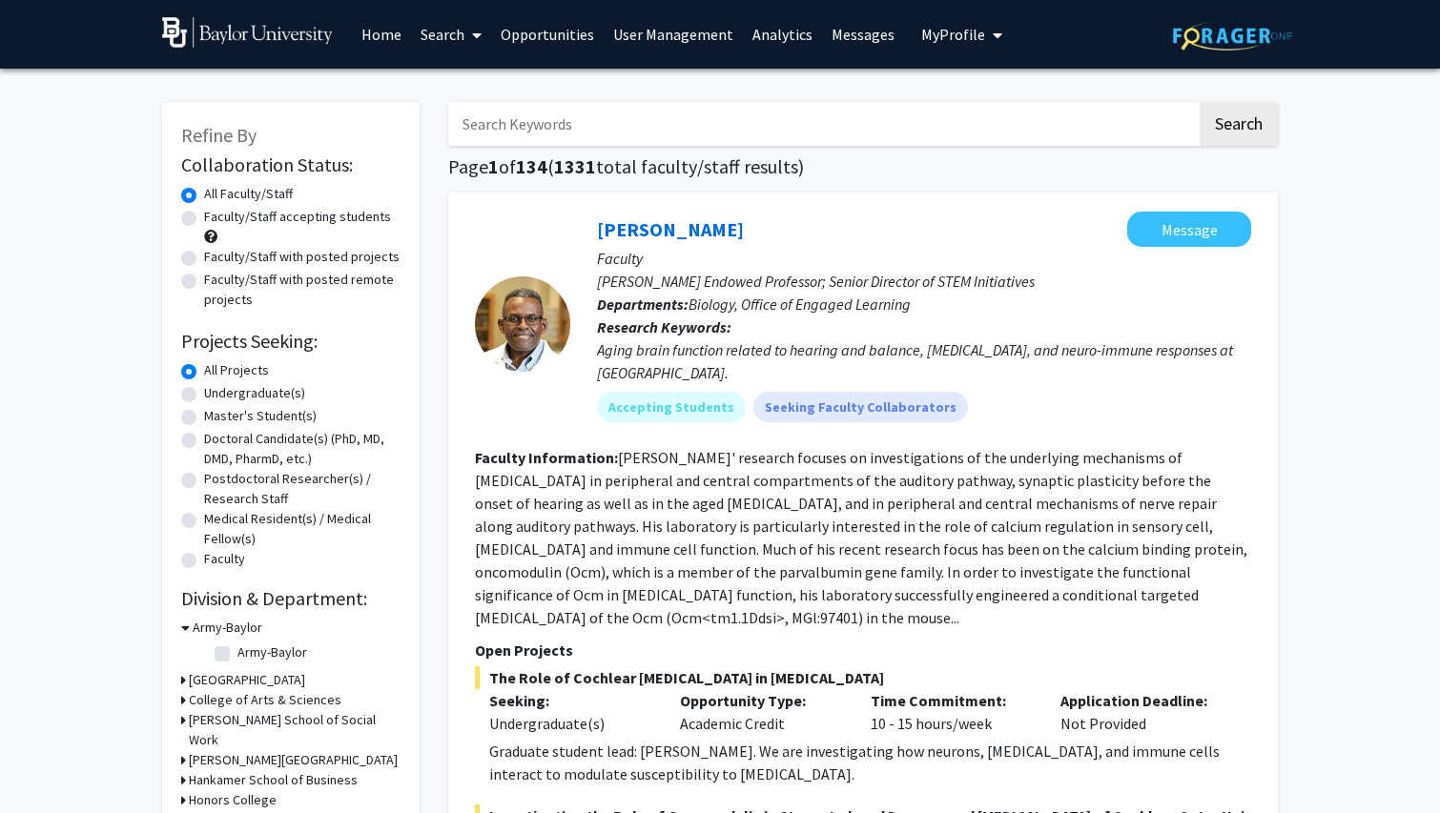
click at [281, 214] on label "Faculty/Staff accepting students" at bounding box center [297, 217] width 187 height 20
click at [216, 214] on input "Faculty/Staff accepting students" at bounding box center [210, 213] width 12 height 12
radio input "true"
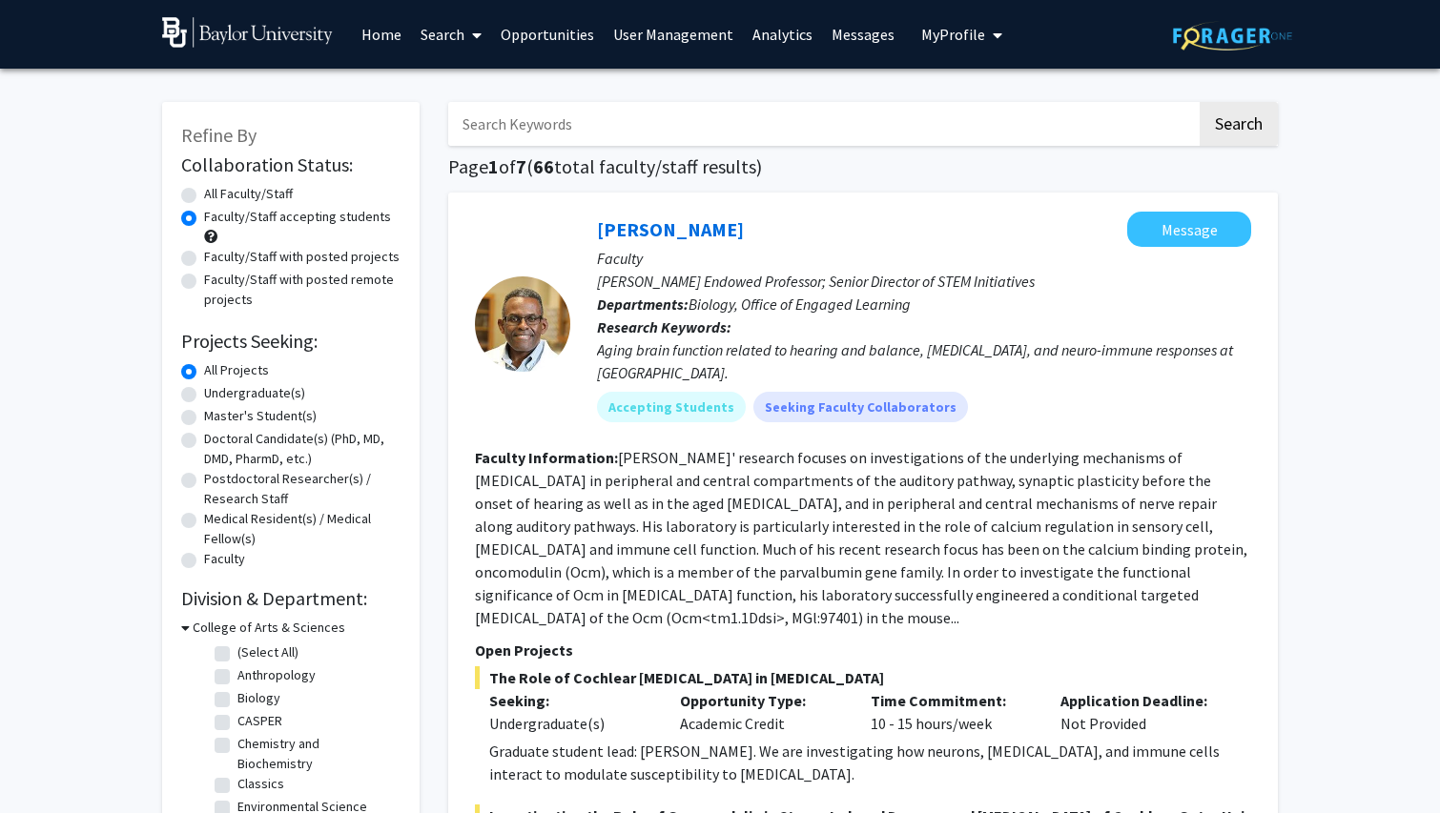
click at [564, 137] on input "Search Keywords" at bounding box center [822, 124] width 748 height 44
type input "biochemistry"
click at [1237, 127] on button "Search" at bounding box center [1238, 124] width 78 height 44
radio input "true"
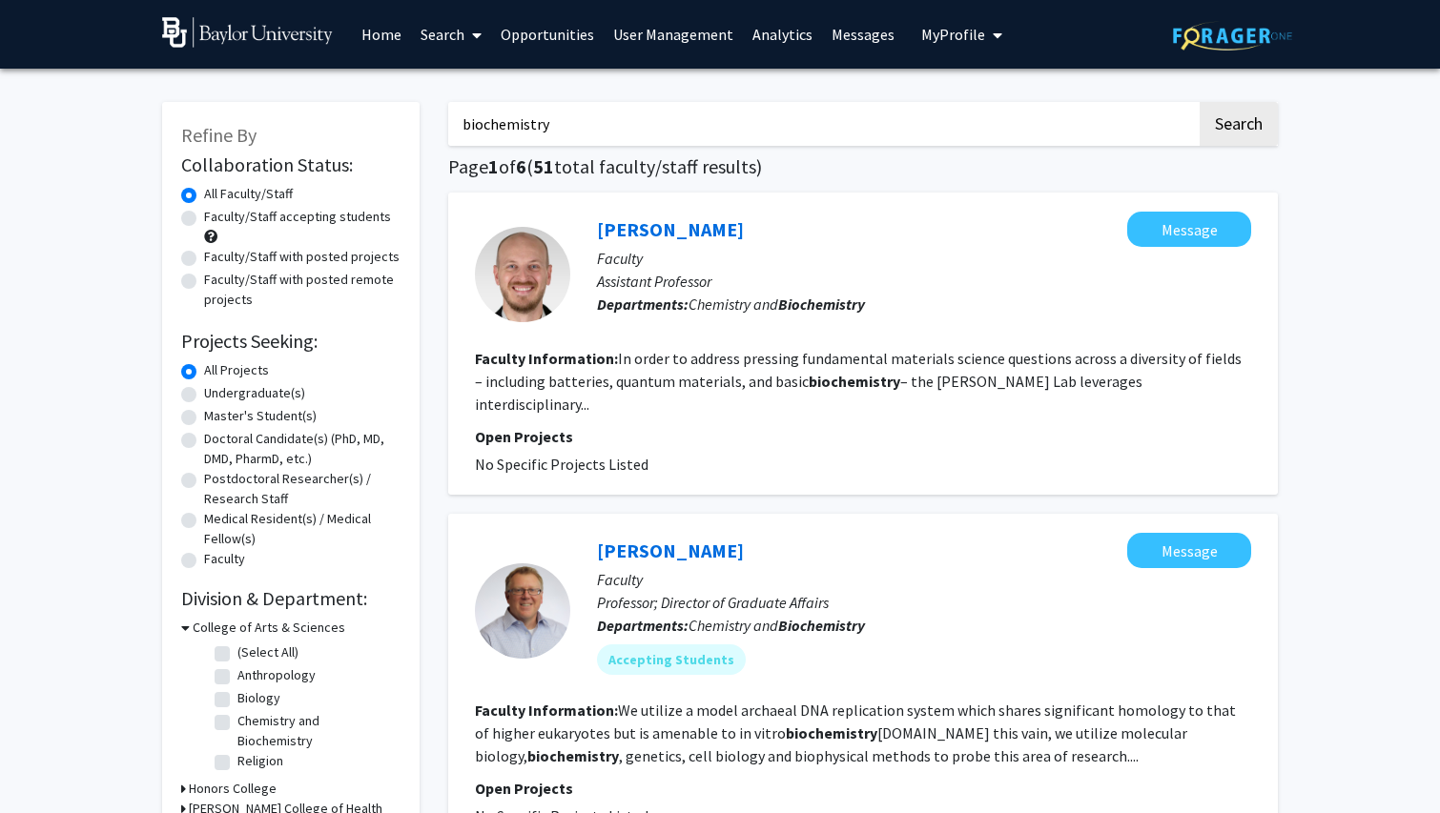
click at [254, 214] on label "Faculty/Staff accepting students" at bounding box center [297, 217] width 187 height 20
click at [216, 214] on input "Faculty/Staff accepting students" at bounding box center [210, 213] width 12 height 12
radio input "true"
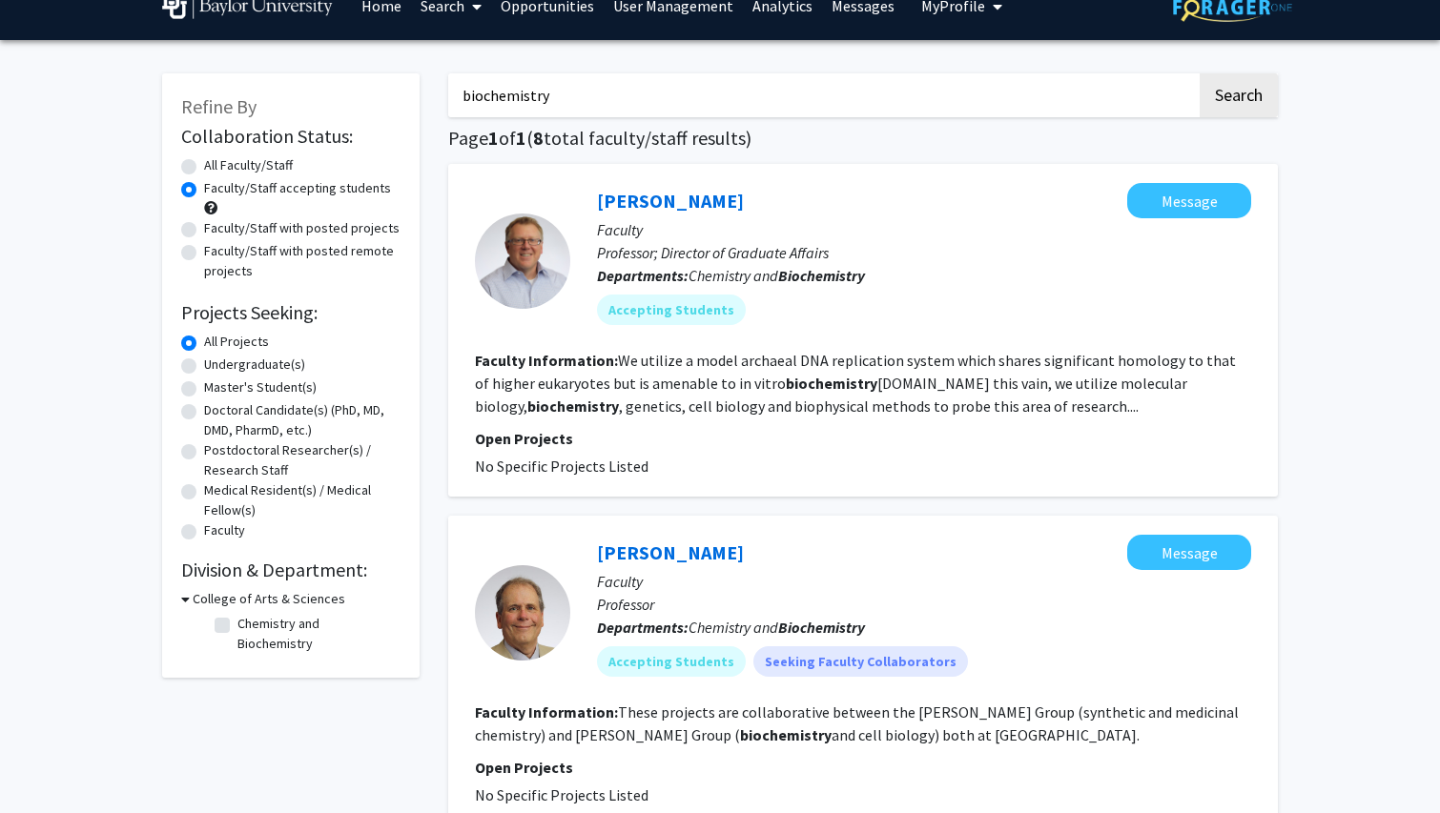
scroll to position [190, 0]
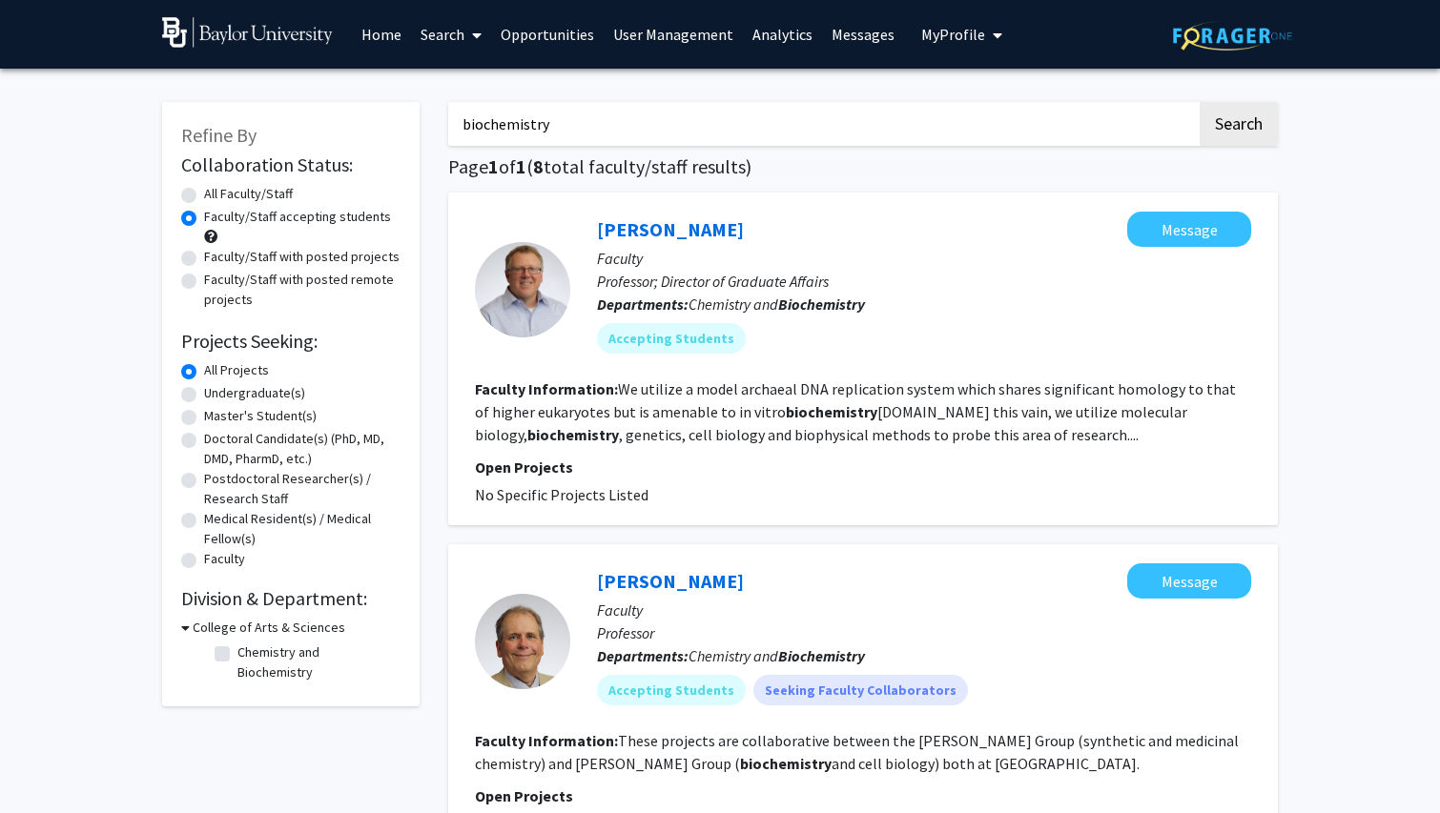
click at [446, 37] on link "Search" at bounding box center [451, 34] width 80 height 67
click at [444, 130] on span "Students" at bounding box center [469, 126] width 116 height 38
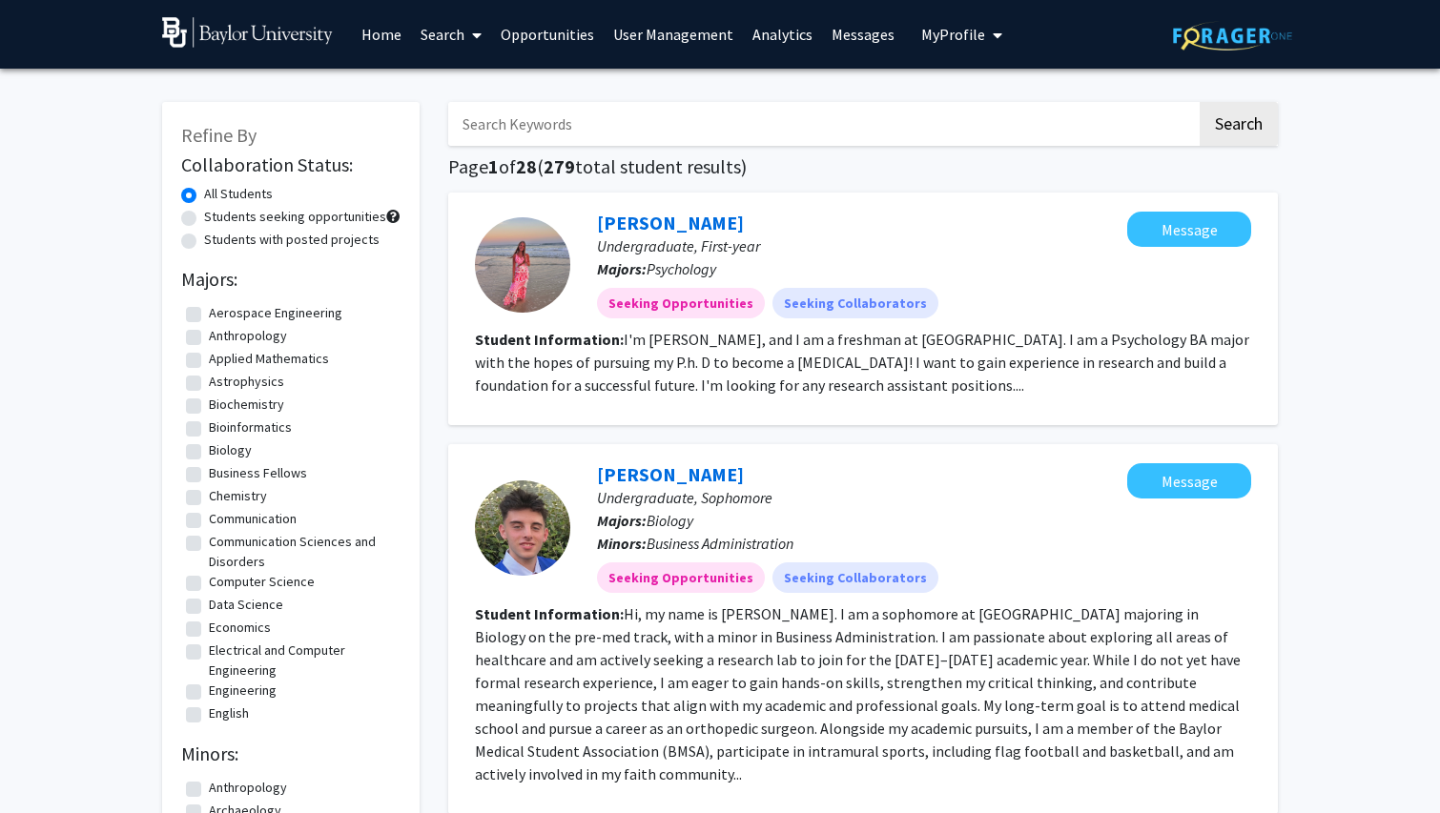
click at [530, 124] on input "Search Keywords" at bounding box center [822, 124] width 748 height 44
click at [1237, 127] on button "Search" at bounding box center [1238, 124] width 78 height 44
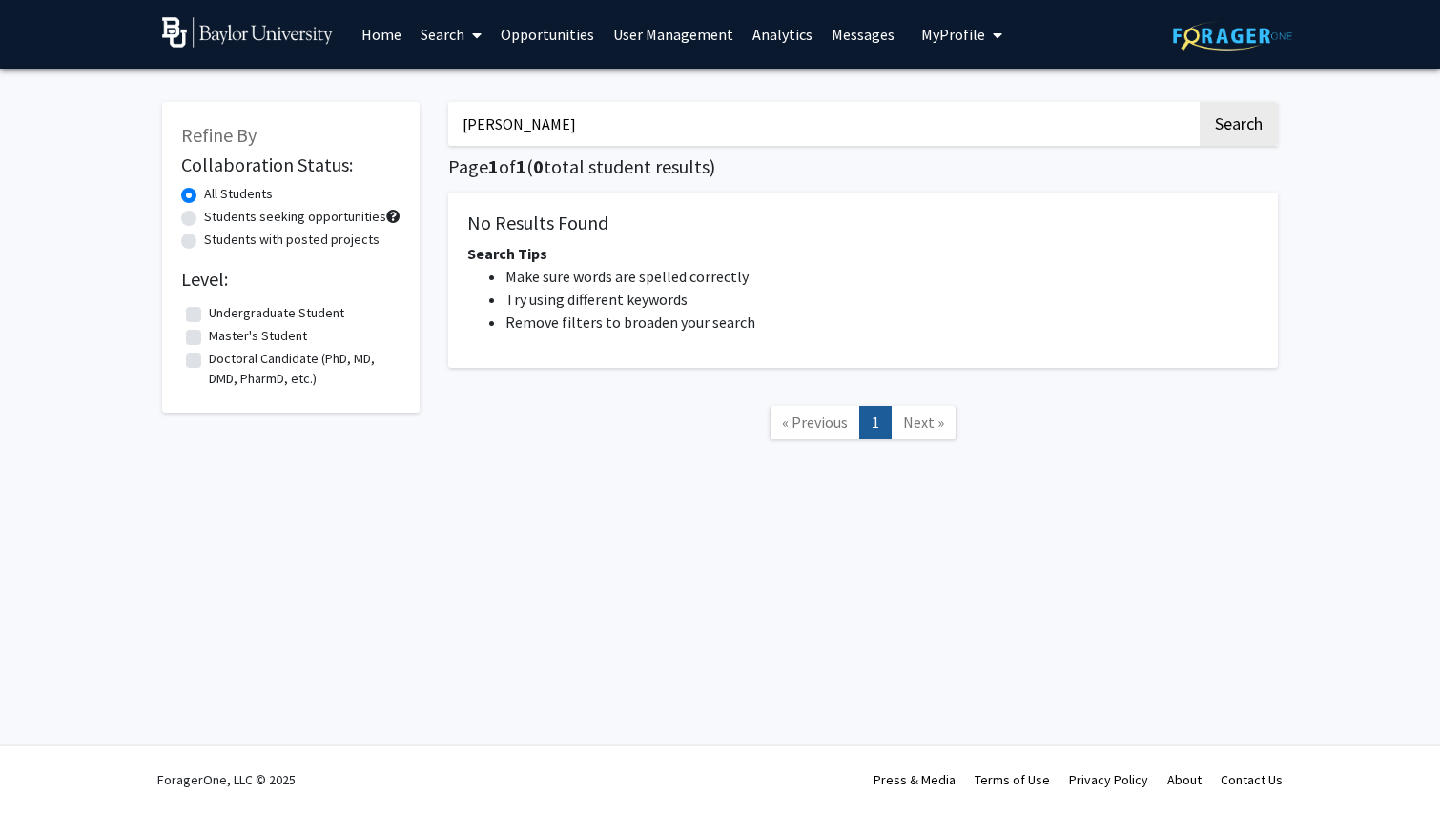
click at [1237, 127] on button "Search" at bounding box center [1238, 124] width 78 height 44
type input "m"
click at [1237, 127] on button "Search" at bounding box center [1238, 124] width 78 height 44
click at [476, 129] on input "palina" at bounding box center [822, 124] width 748 height 44
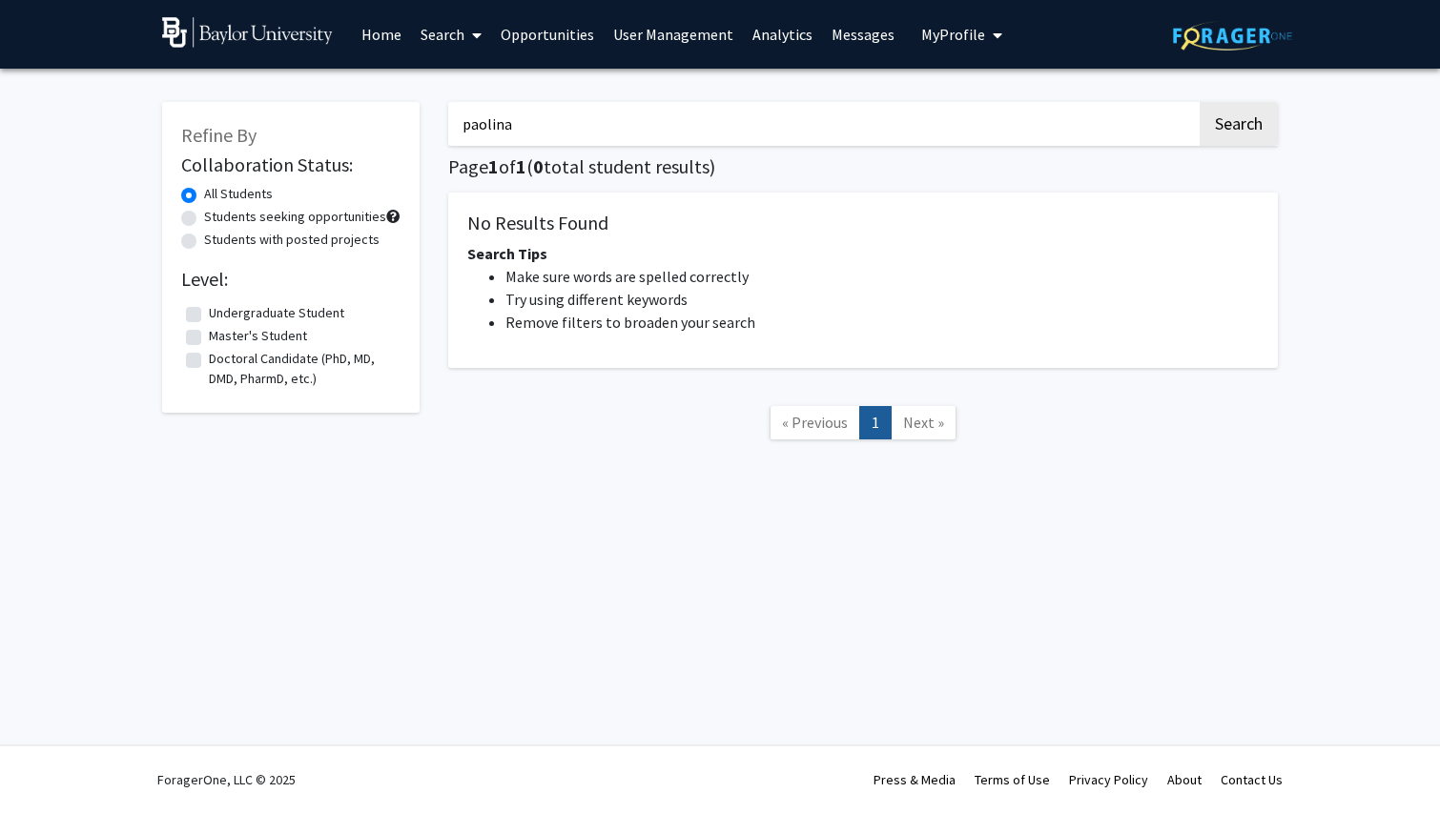
click at [1237, 127] on button "Search" at bounding box center [1238, 124] width 78 height 44
click at [650, 138] on input "paolina" at bounding box center [822, 124] width 748 height 44
click at [1237, 127] on button "Search" at bounding box center [1238, 124] width 78 height 44
drag, startPoint x: 544, startPoint y: 130, endPoint x: 317, endPoint y: 127, distance: 227.9
click at [317, 127] on div "Refine By Collaboration Status: All Students Students seeking opportunities Stu…" at bounding box center [720, 281] width 1144 height 396
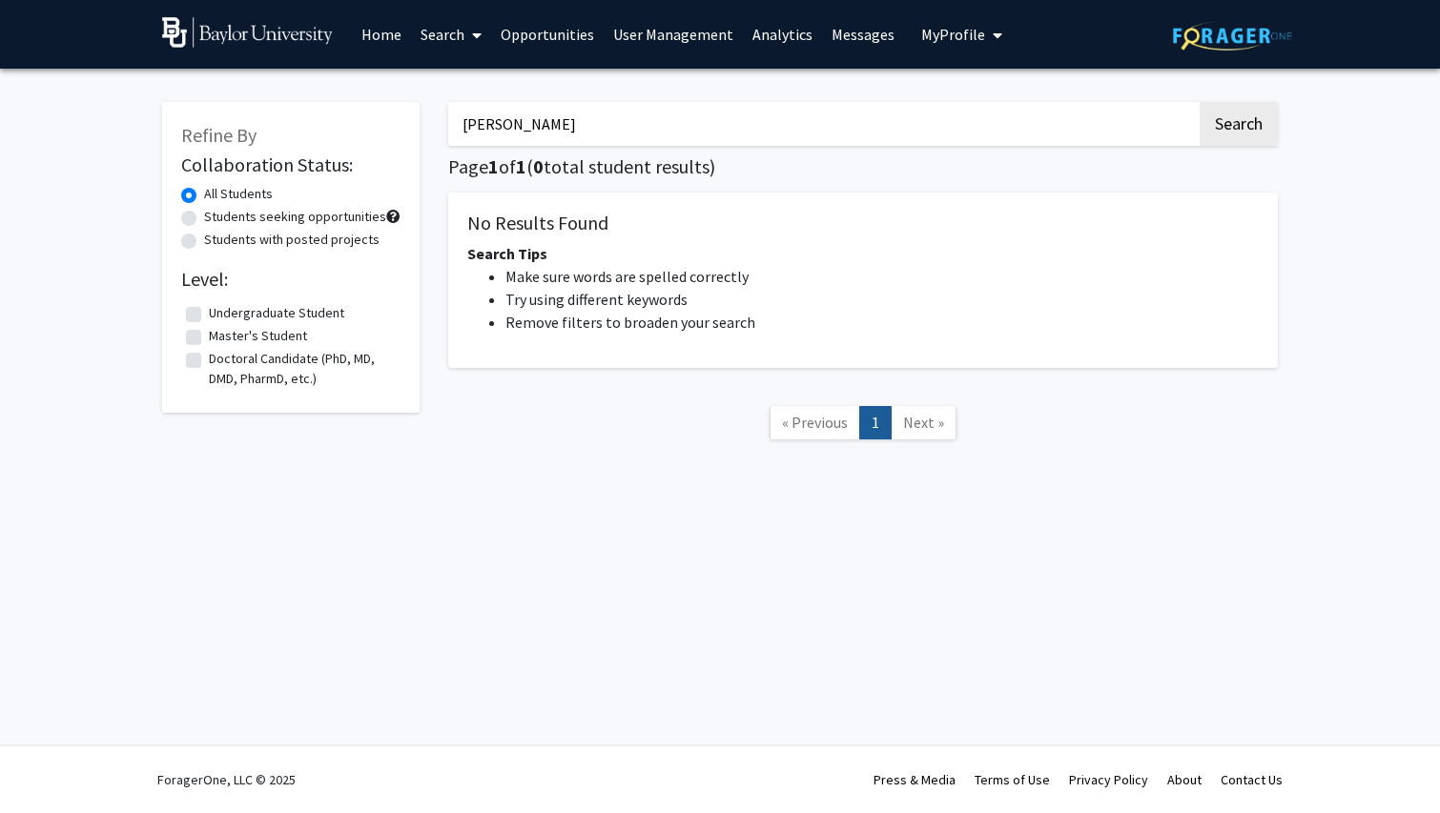
type input "[PERSON_NAME]"
click at [1237, 127] on button "Search" at bounding box center [1238, 124] width 78 height 44
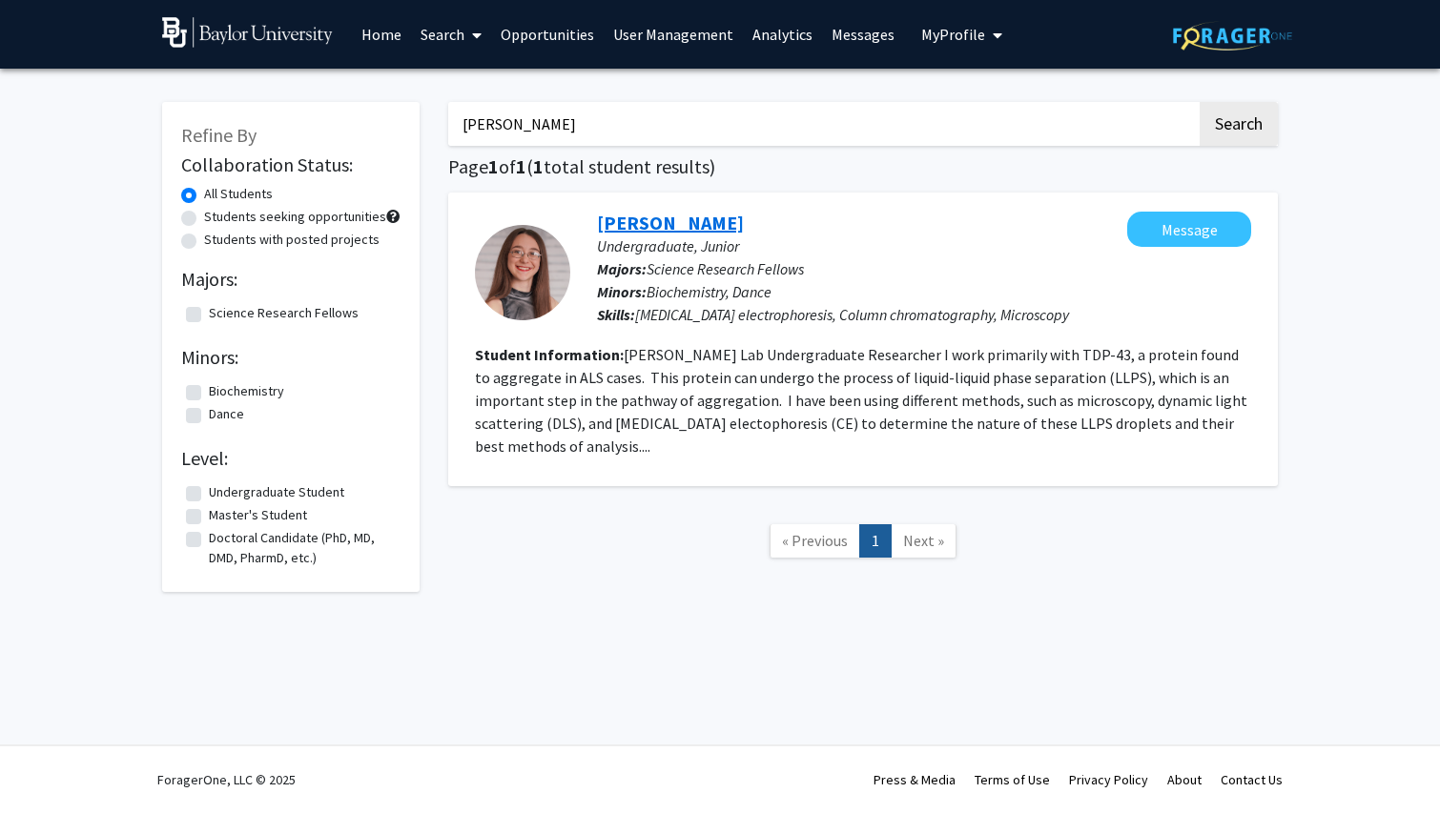
click at [639, 233] on link "[PERSON_NAME]" at bounding box center [670, 223] width 147 height 24
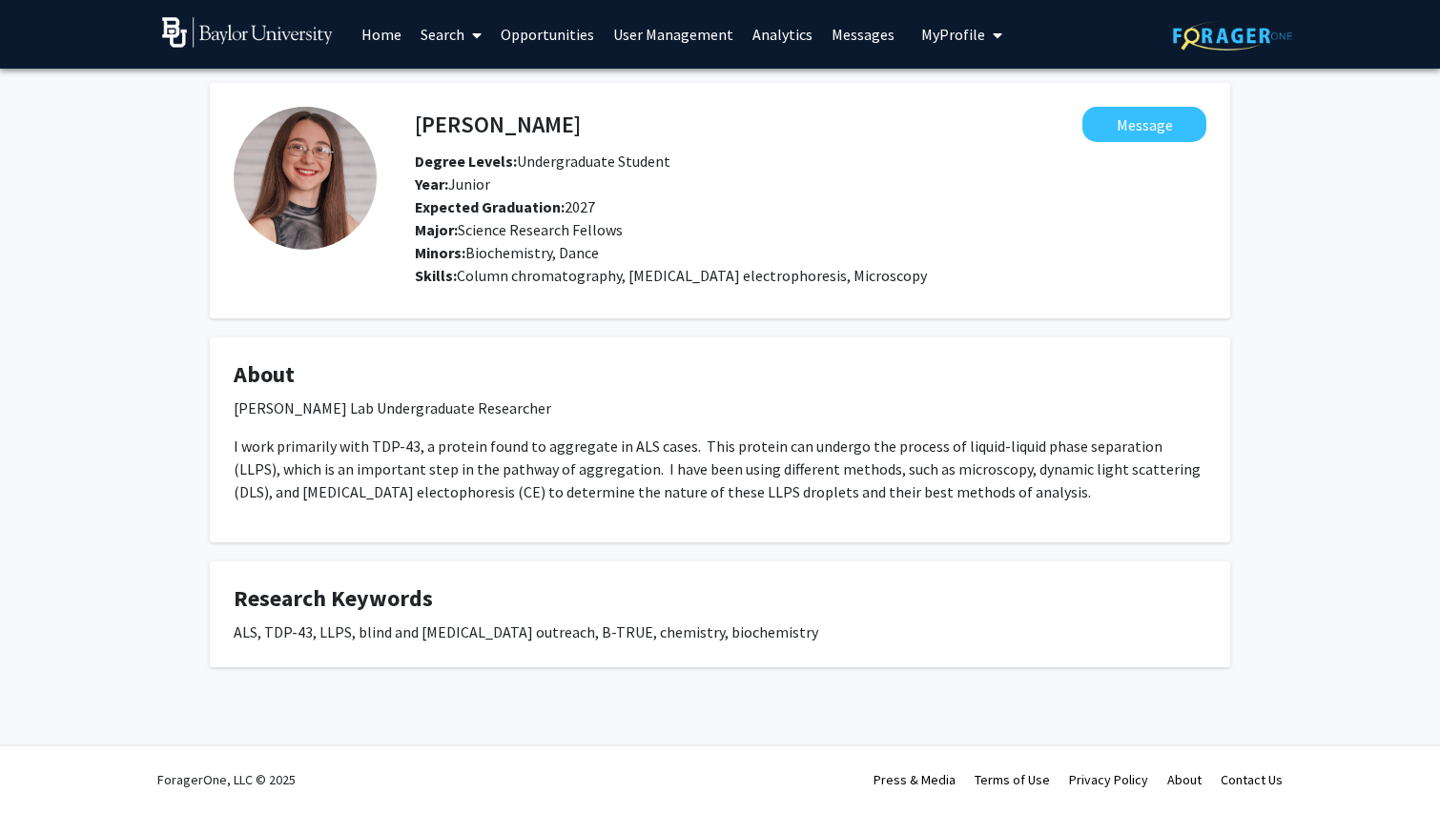
click at [471, 119] on h4 "[PERSON_NAME]" at bounding box center [498, 124] width 166 height 35
click at [458, 42] on link "Search" at bounding box center [451, 34] width 80 height 67
click at [451, 131] on span "Students" at bounding box center [469, 126] width 116 height 38
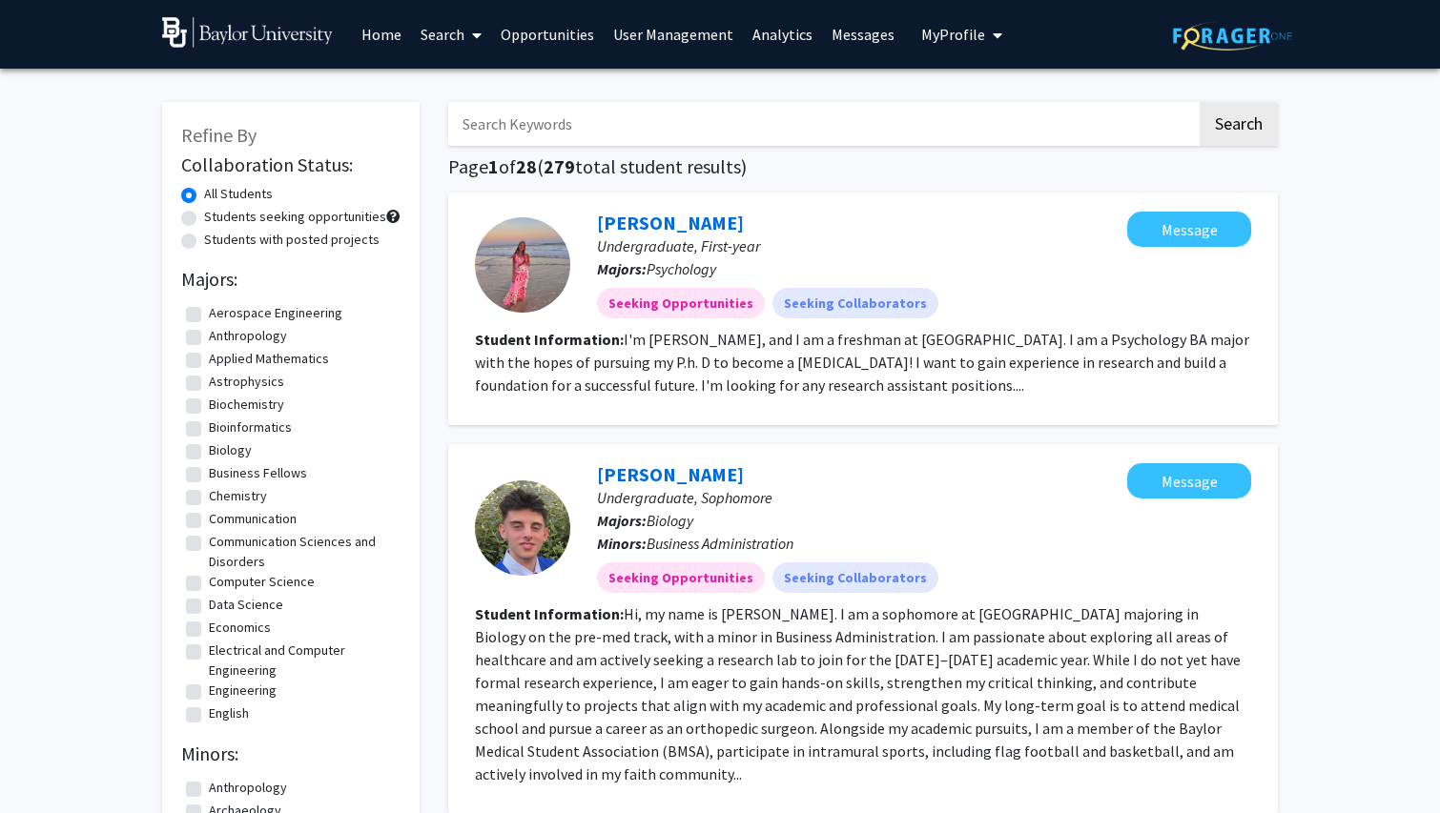
click at [500, 126] on input "Search Keywords" at bounding box center [822, 124] width 748 height 44
type input "simeri"
click at [1237, 127] on button "Search" at bounding box center [1238, 124] width 78 height 44
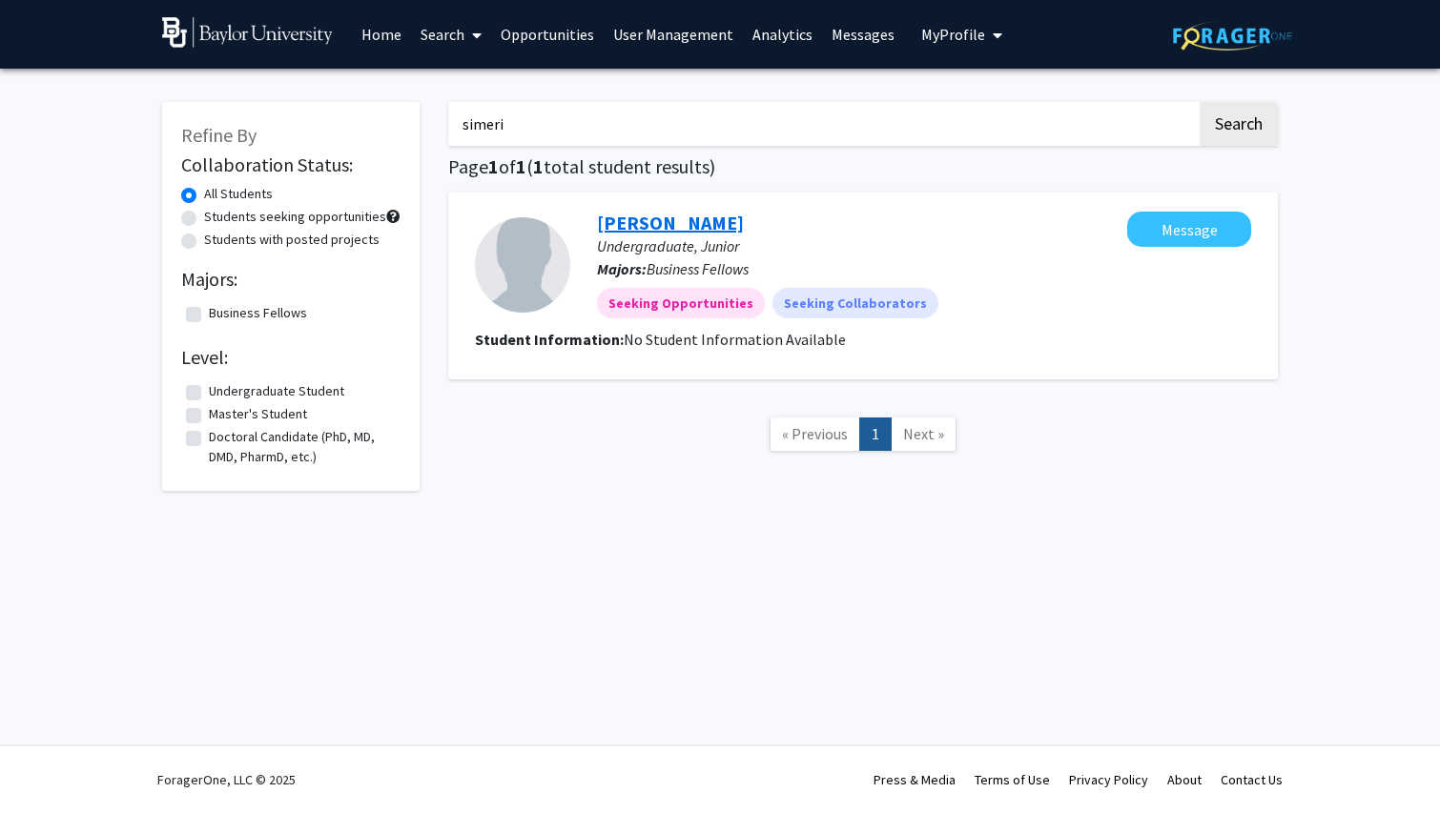
click at [623, 227] on link "[PERSON_NAME]" at bounding box center [670, 223] width 147 height 24
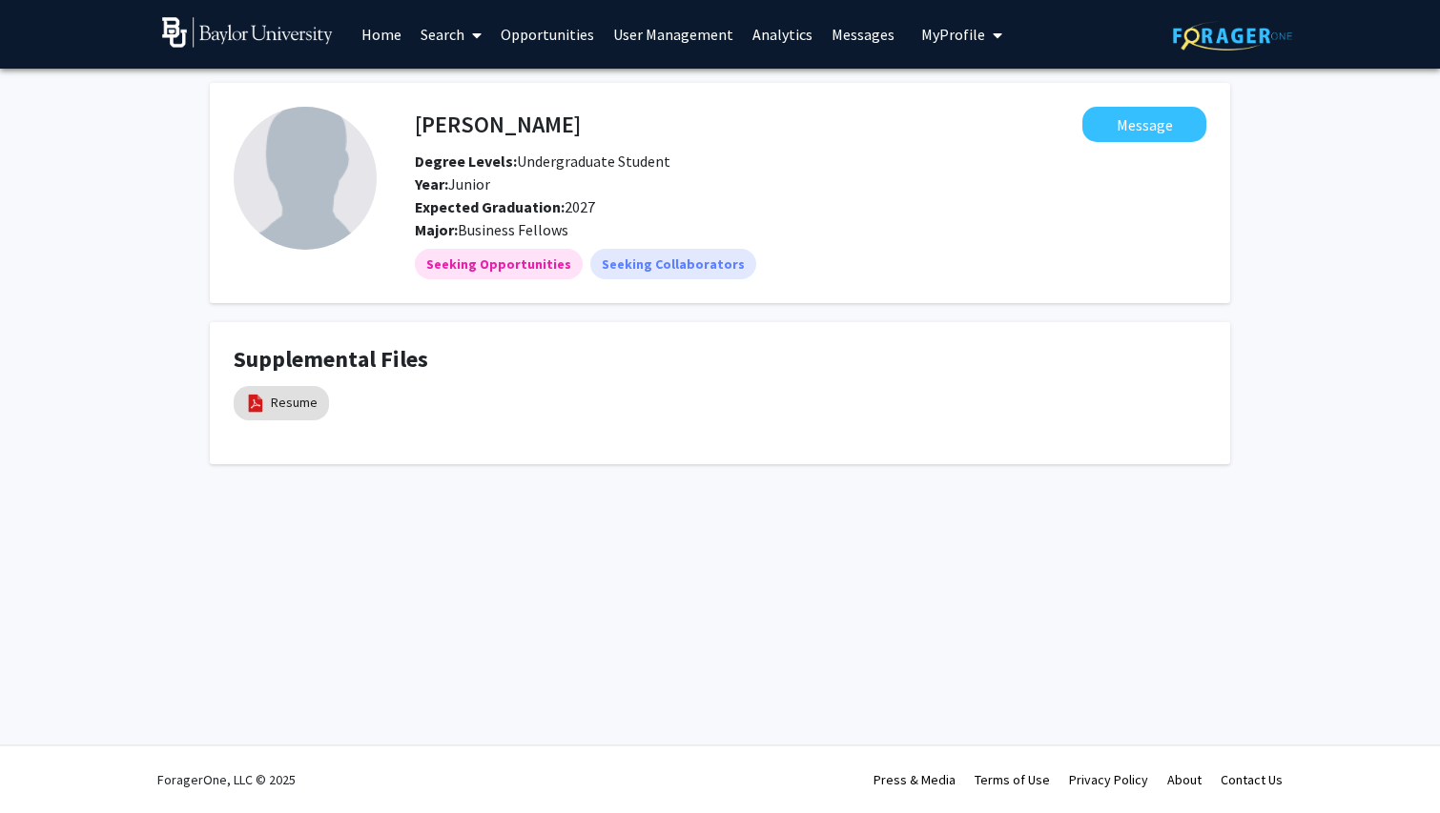
click at [454, 35] on link "Search" at bounding box center [451, 34] width 80 height 67
click at [1021, 140] on fg-popover "Message" at bounding box center [893, 124] width 625 height 35
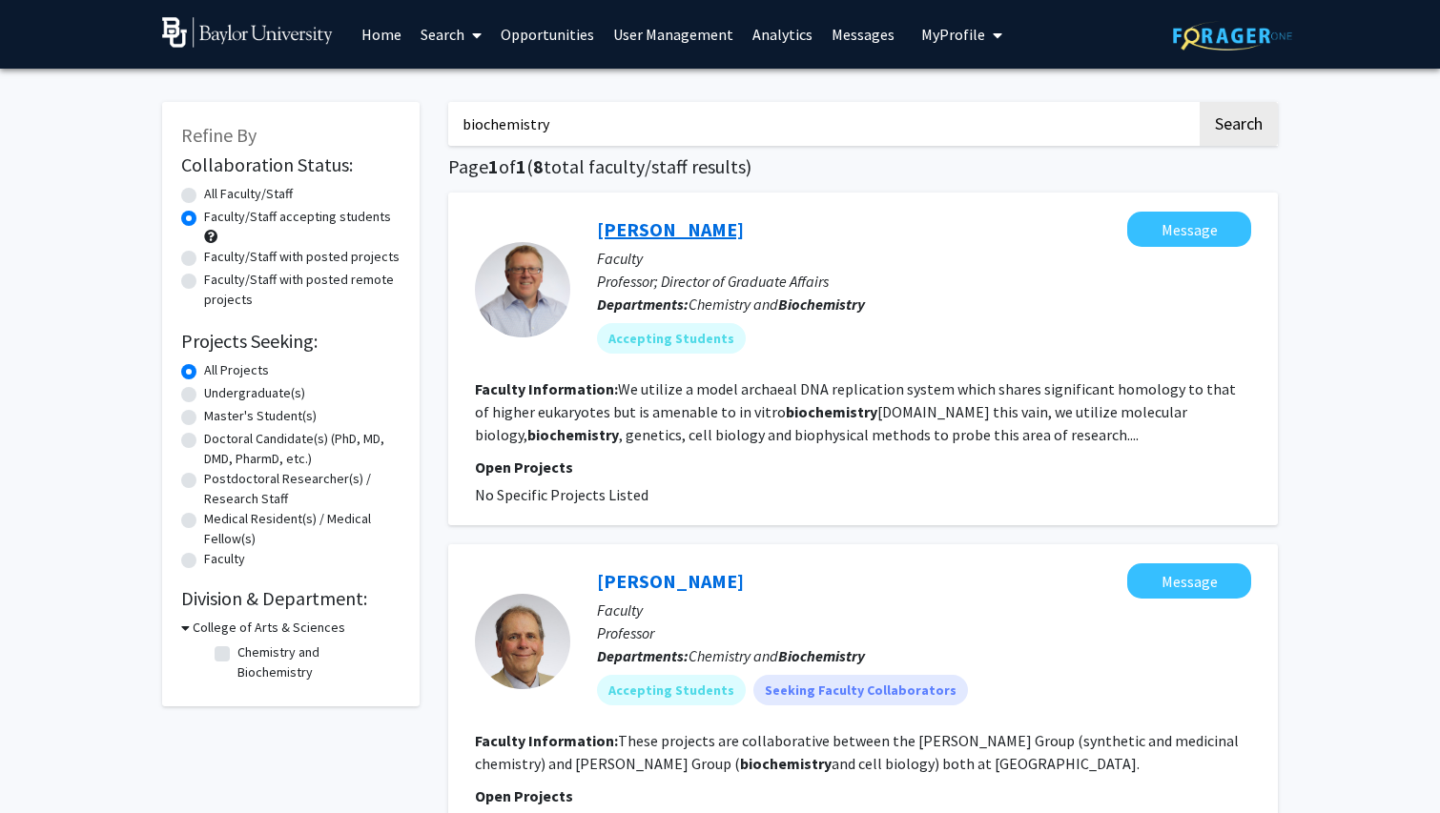
click at [707, 232] on link "[PERSON_NAME]" at bounding box center [670, 229] width 147 height 24
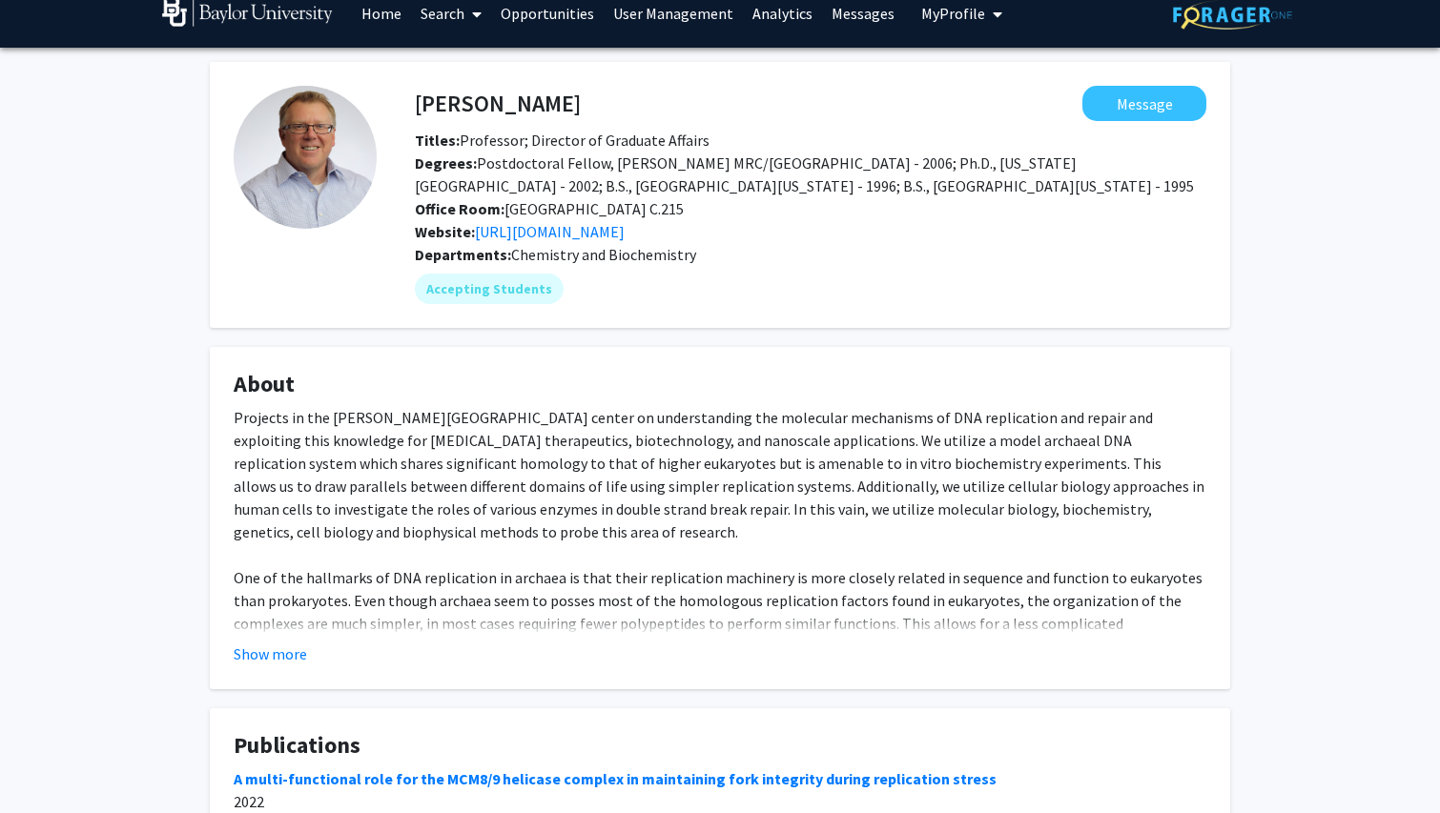
scroll to position [62, 0]
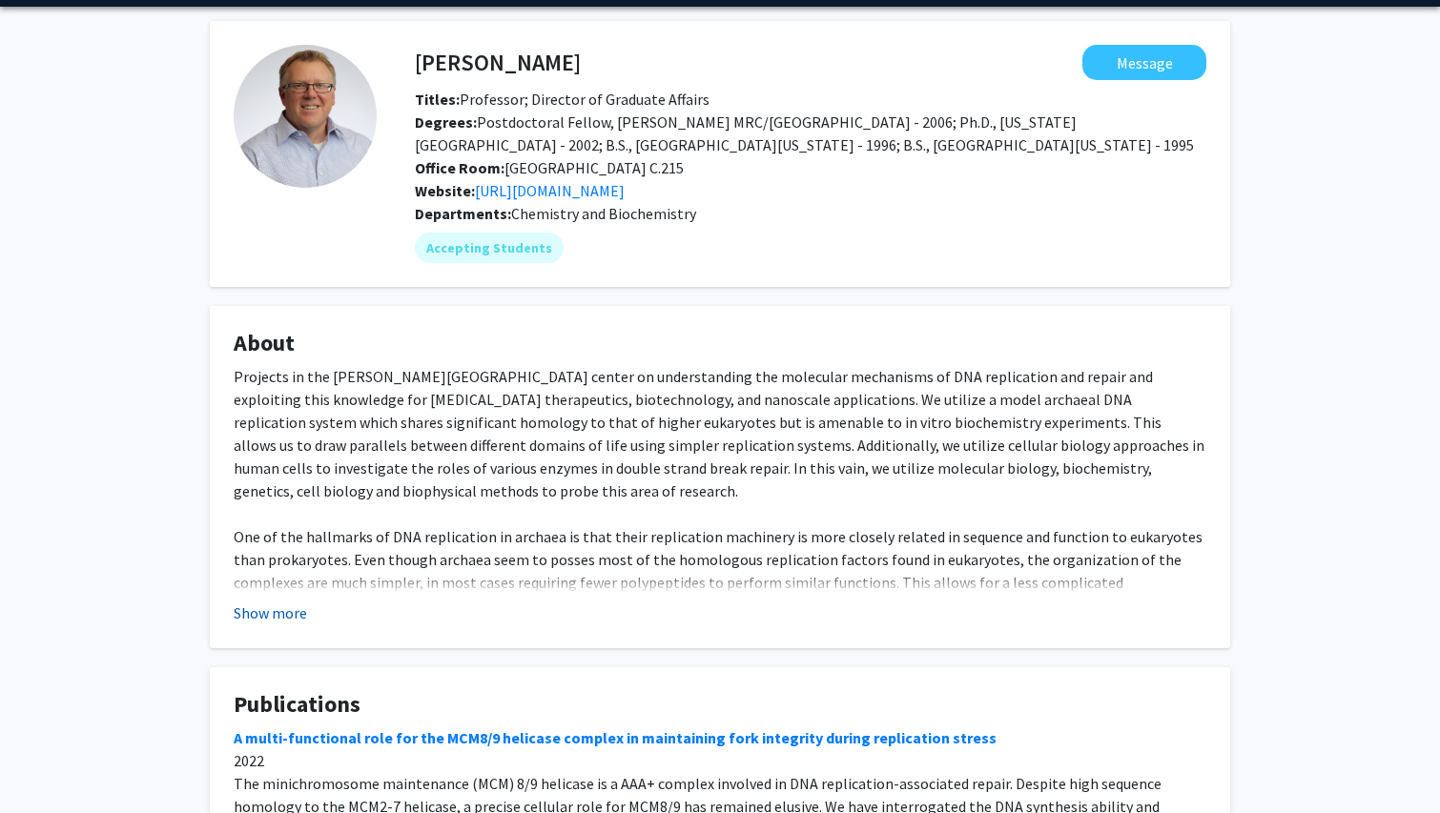
click at [287, 609] on button "Show more" at bounding box center [270, 613] width 73 height 23
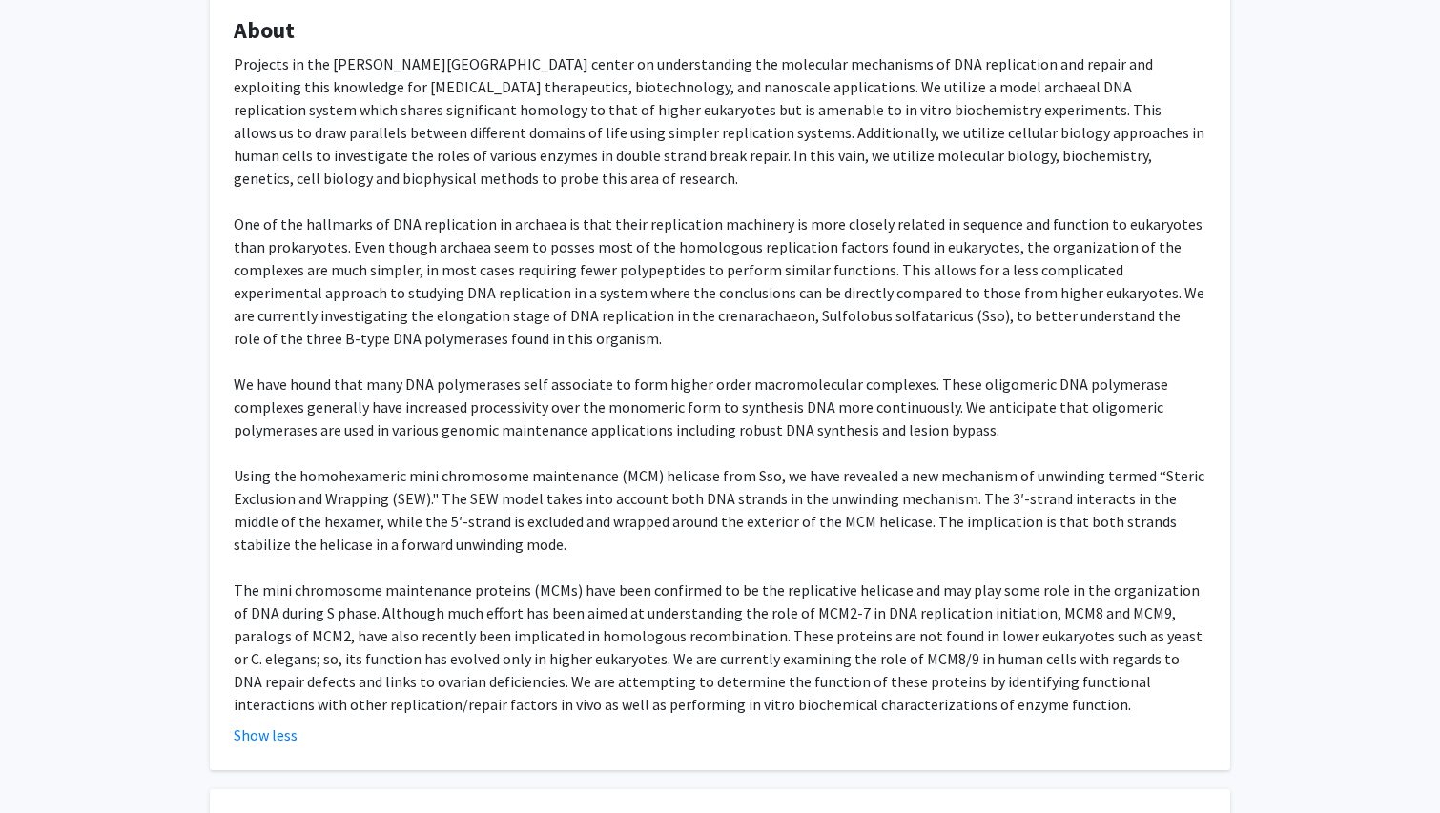
scroll to position [0, 0]
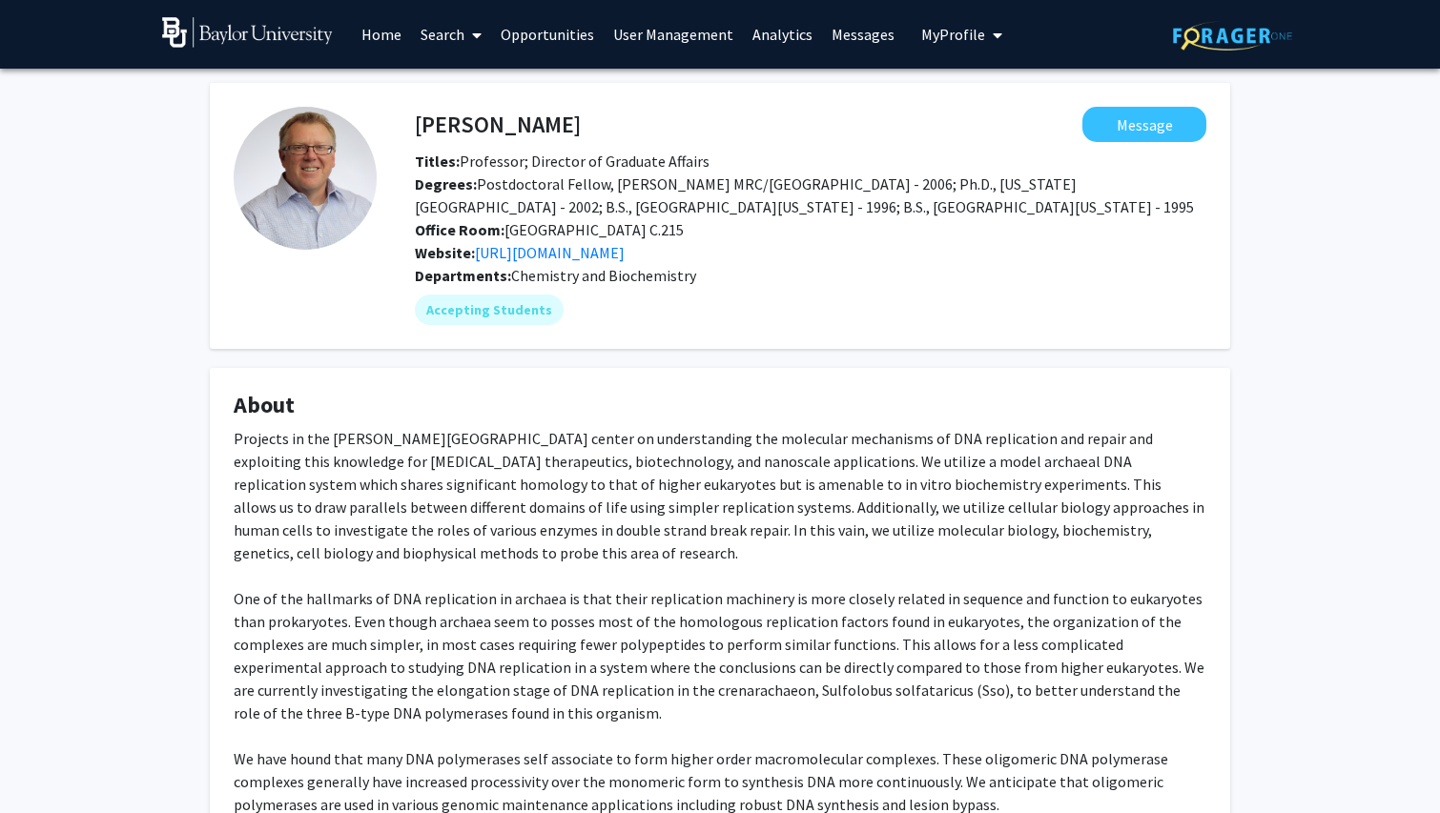
click at [413, 37] on link "Search" at bounding box center [451, 34] width 80 height 67
click at [428, 85] on span "Faculty/Staff" at bounding box center [481, 88] width 140 height 38
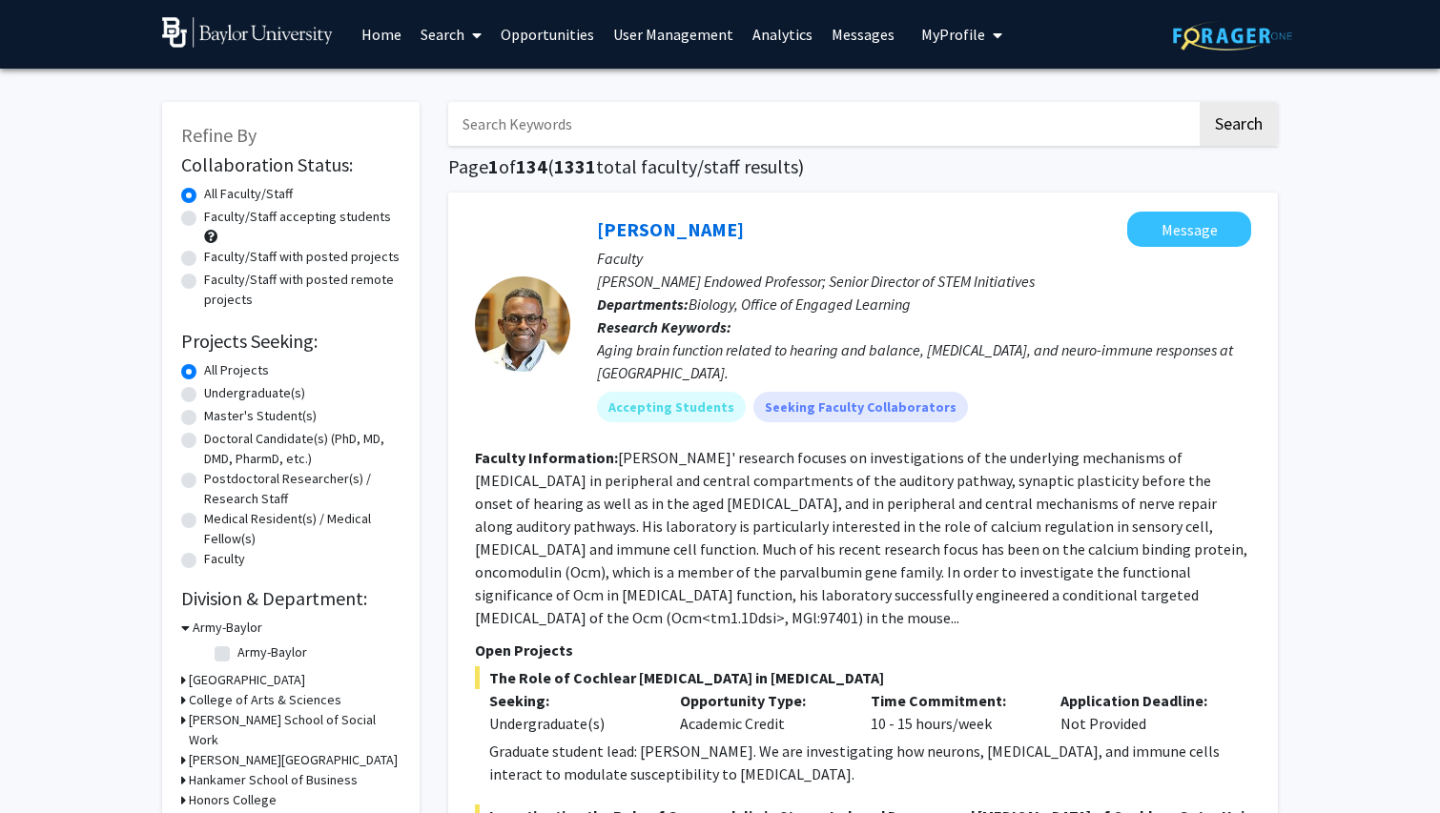
click at [214, 212] on label "Faculty/Staff accepting students" at bounding box center [297, 217] width 187 height 20
click at [214, 212] on input "Faculty/Staff accepting students" at bounding box center [210, 213] width 12 height 12
radio input "true"
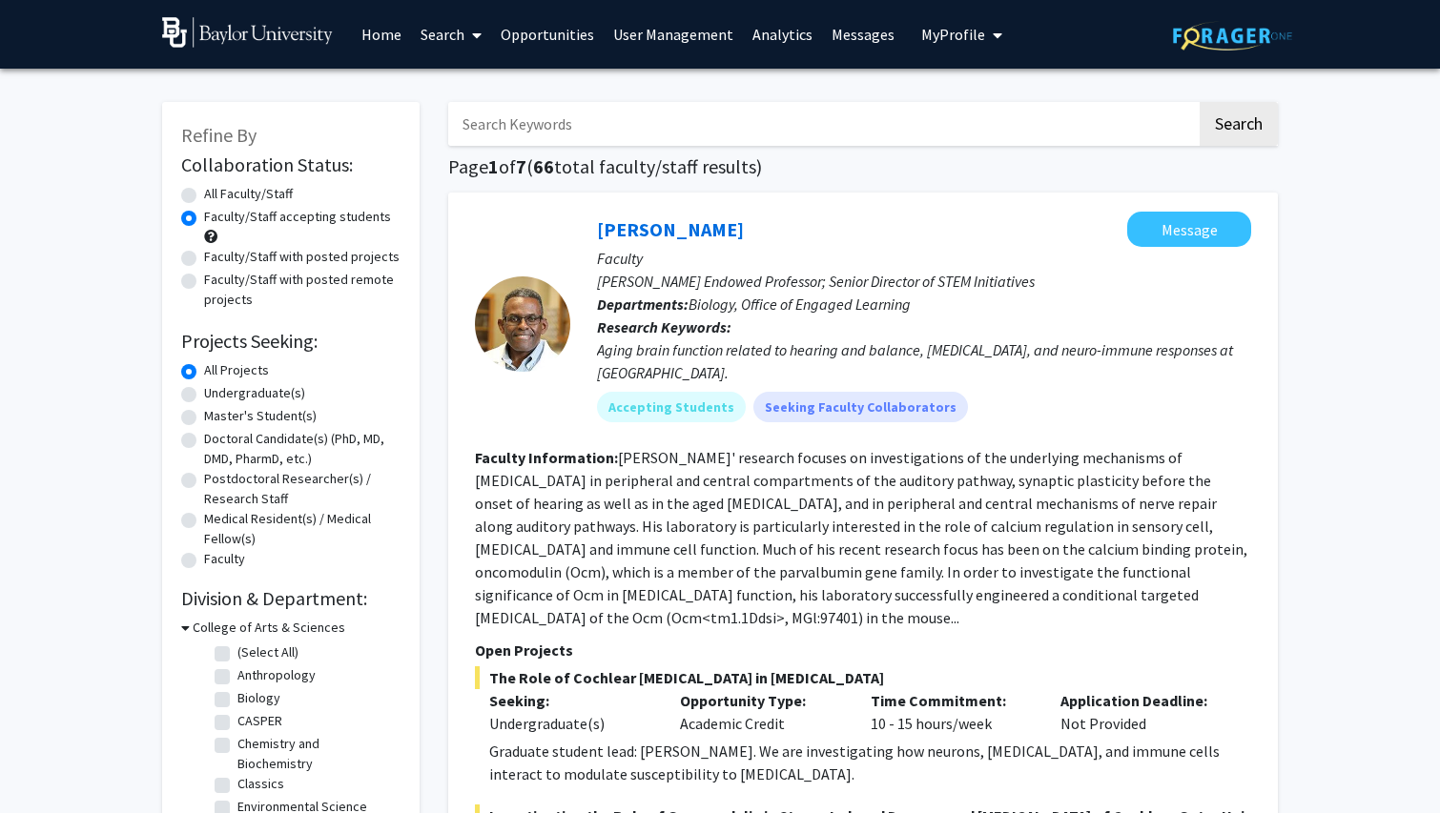
click at [483, 125] on input "Search Keywords" at bounding box center [822, 124] width 748 height 44
type input "[MEDICAL_DATA]"
click at [1237, 127] on button "Search" at bounding box center [1238, 124] width 78 height 44
radio input "true"
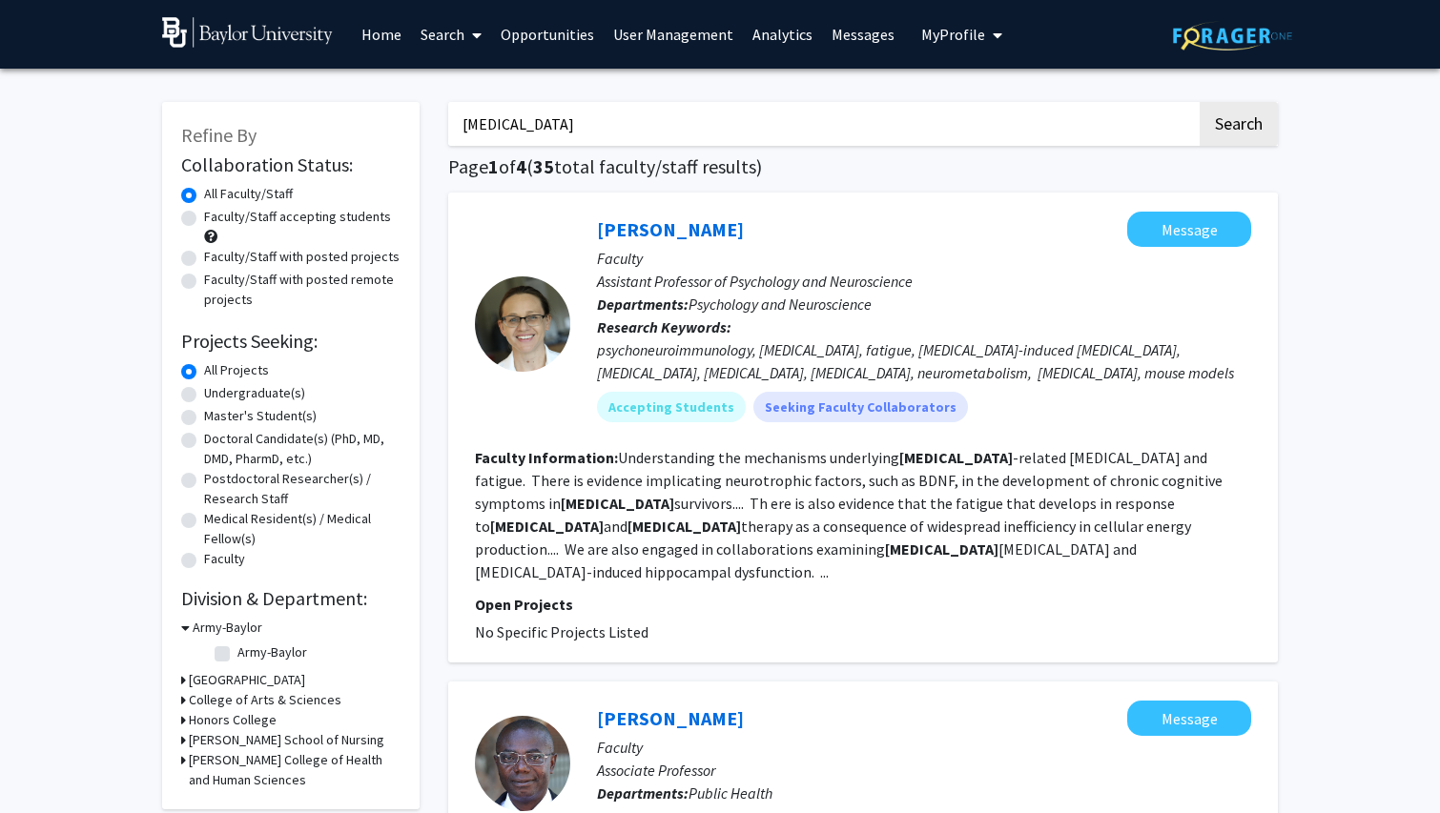
click at [298, 213] on label "Faculty/Staff accepting students" at bounding box center [297, 217] width 187 height 20
click at [216, 213] on input "Faculty/Staff accepting students" at bounding box center [210, 213] width 12 height 12
radio input "true"
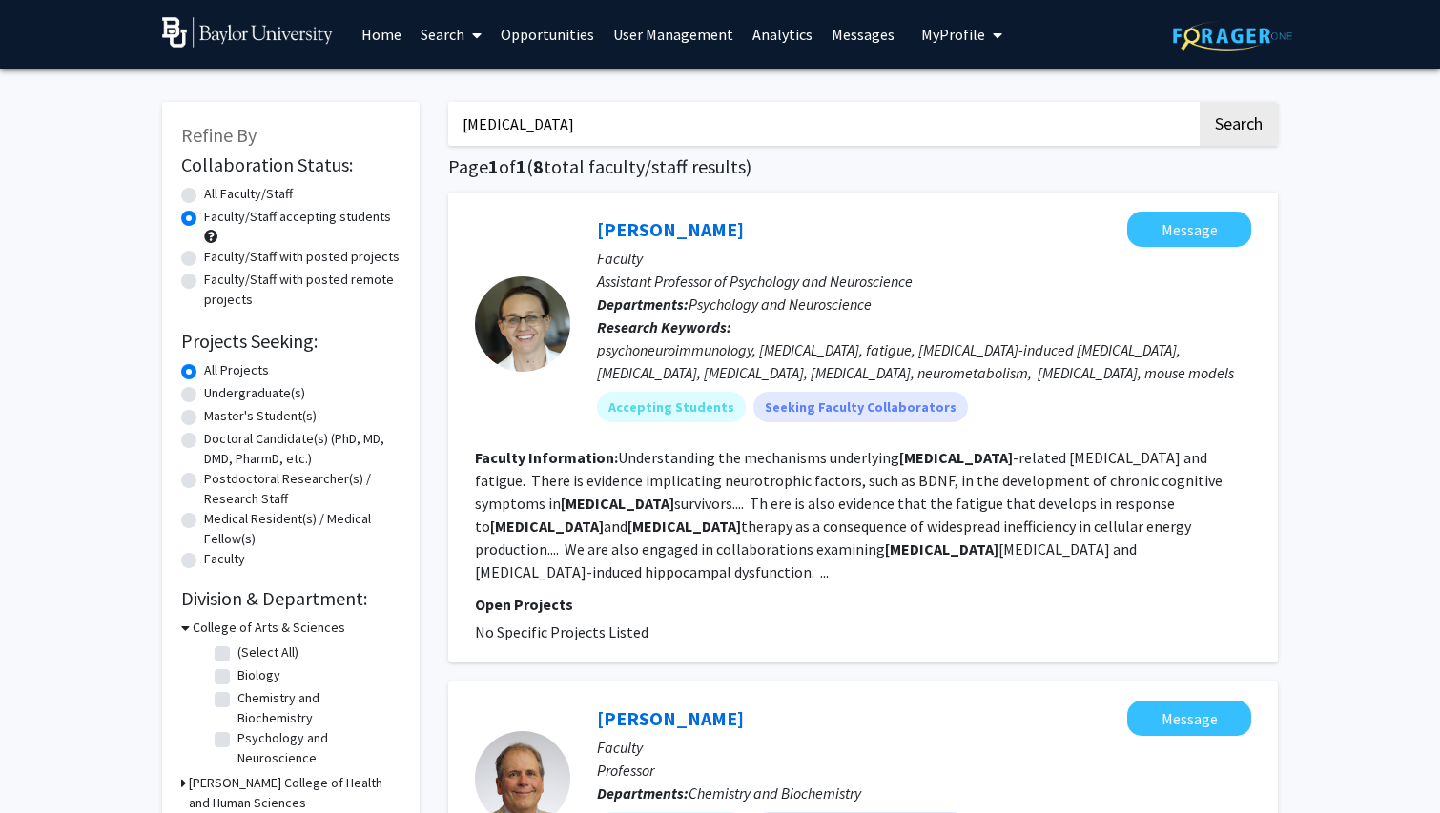
click at [685, 123] on input "[MEDICAL_DATA]" at bounding box center [822, 124] width 748 height 44
type input "[MEDICAL_DATA]"
click at [1237, 127] on button "Search" at bounding box center [1238, 124] width 78 height 44
radio input "true"
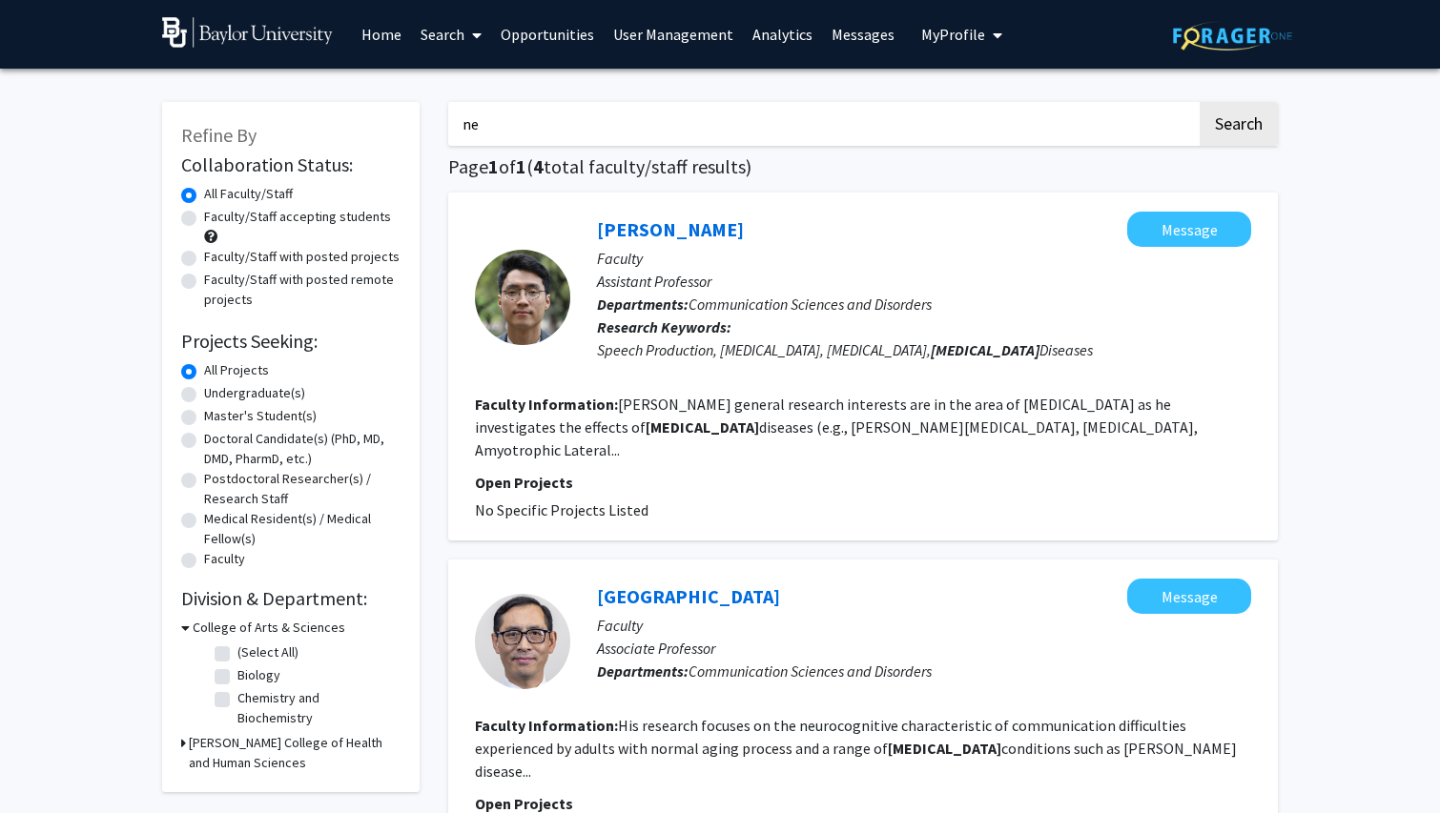
type input "n"
type input "age-related disease"
click at [1237, 127] on button "Search" at bounding box center [1238, 124] width 78 height 44
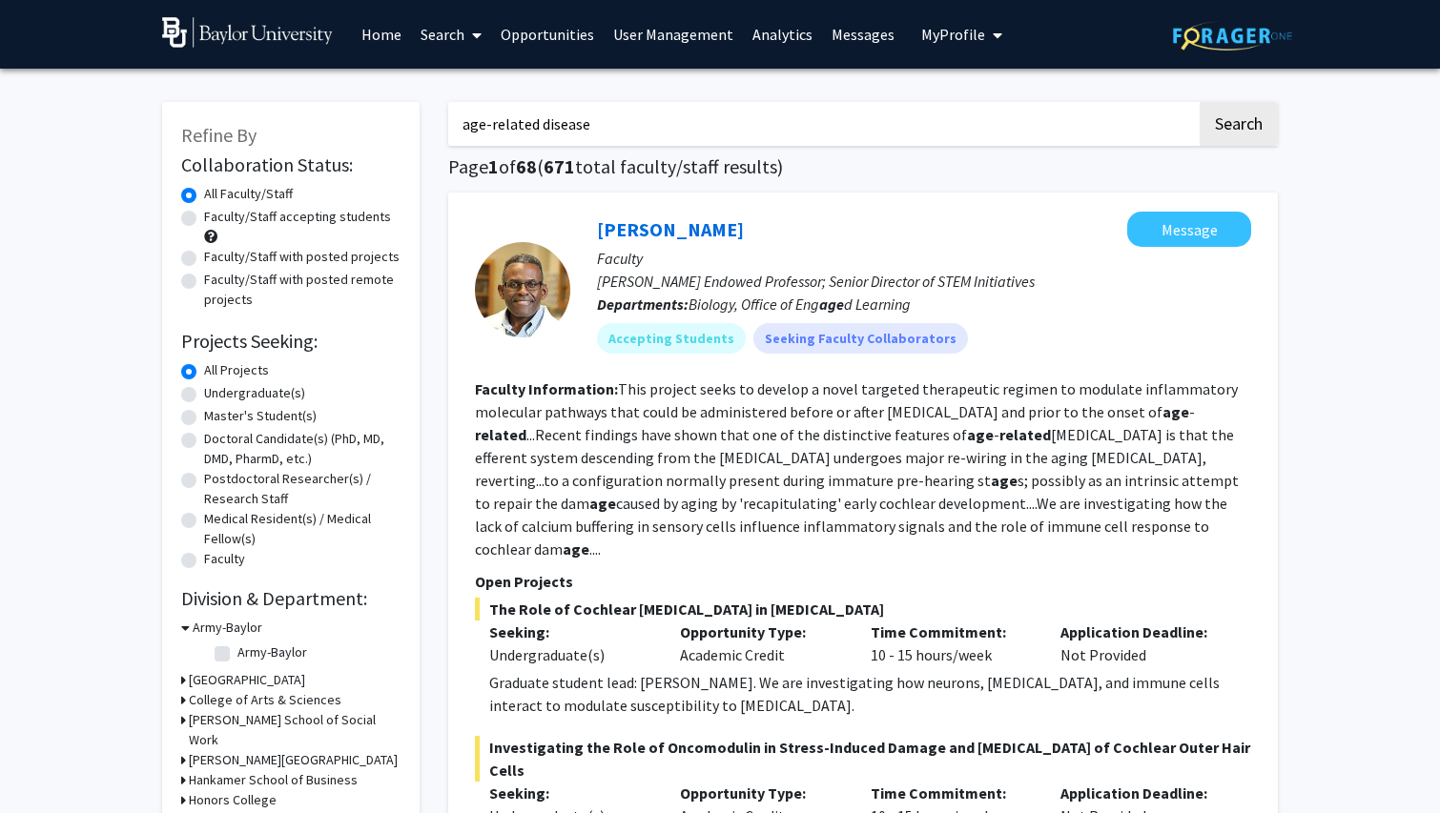
drag, startPoint x: 601, startPoint y: 138, endPoint x: 428, endPoint y: 133, distance: 172.6
